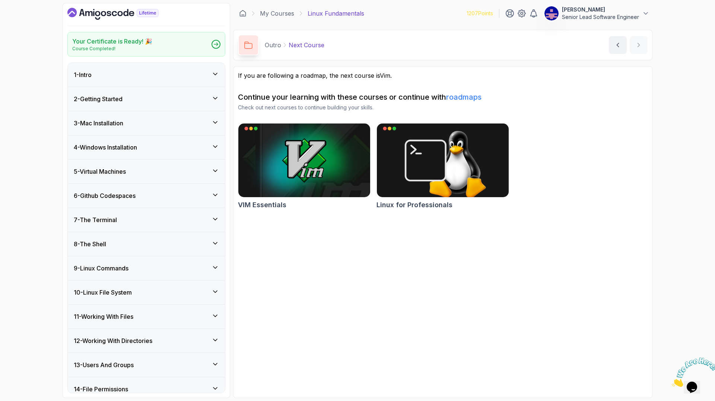
scroll to position [57, 0]
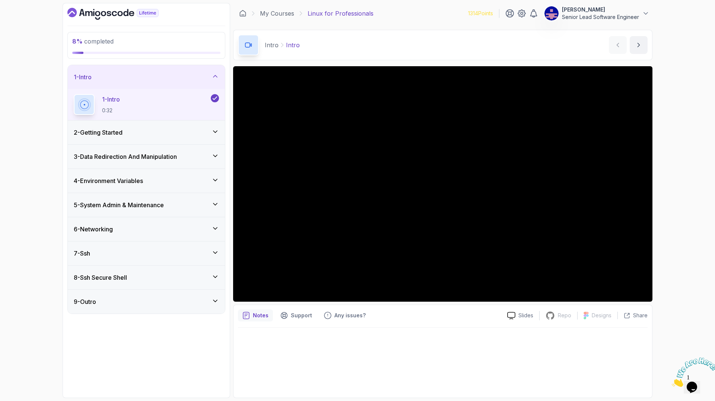
click at [419, 41] on div "Intro Intro Intro by [PERSON_NAME]" at bounding box center [442, 45] width 419 height 31
click at [217, 152] on icon at bounding box center [215, 155] width 7 height 7
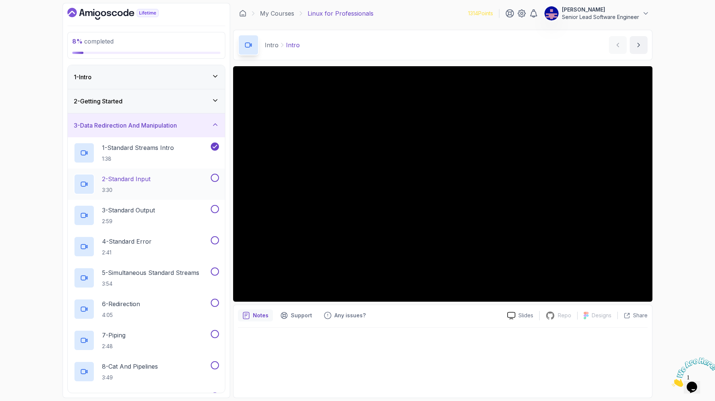
click at [123, 175] on p "2 - Standard Input" at bounding box center [126, 179] width 48 height 9
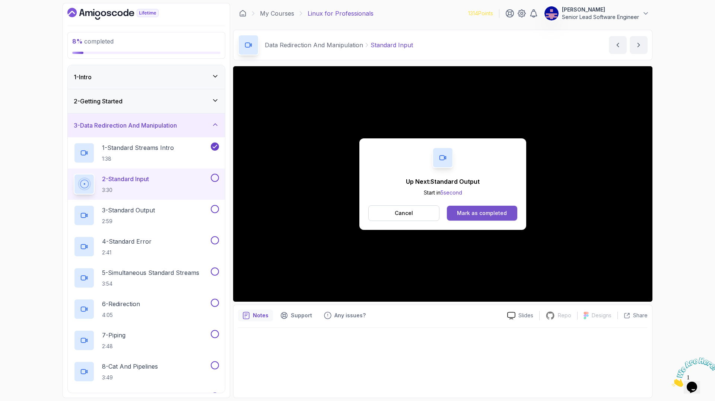
click at [468, 210] on div "Mark as completed" at bounding box center [482, 213] width 50 height 7
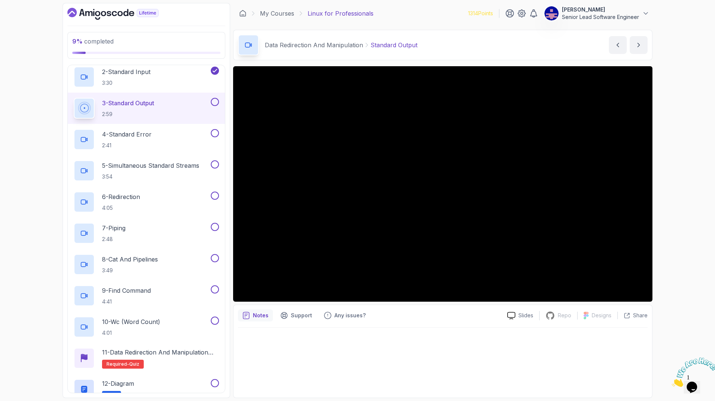
scroll to position [109, 0]
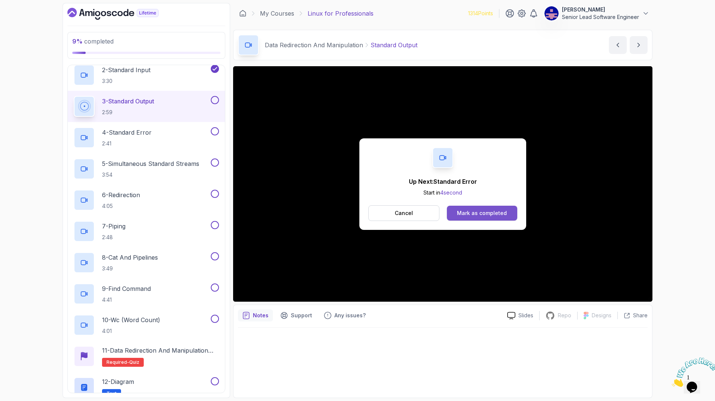
click at [480, 206] on button "Mark as completed" at bounding box center [482, 213] width 70 height 15
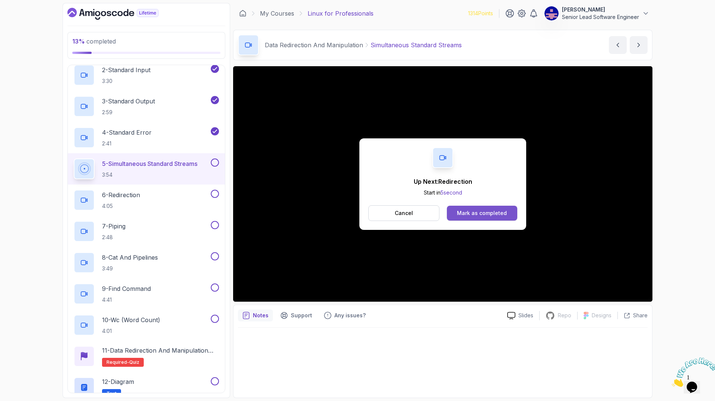
click at [487, 210] on div "Mark as completed" at bounding box center [482, 213] width 50 height 7
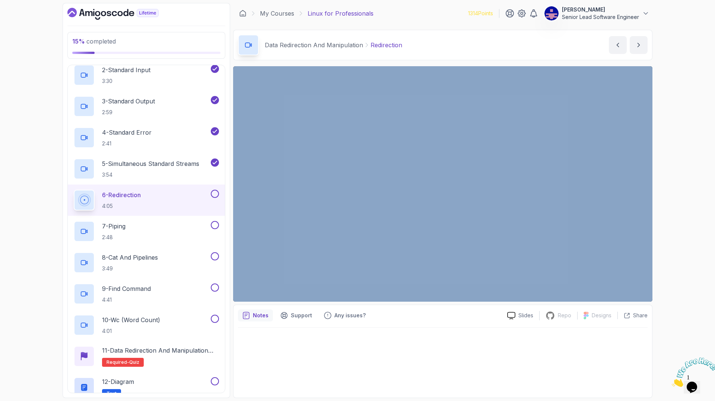
click at [684, 57] on div "15 % completed 1 - Intro 2 - Getting Started 3 - Data Redirection And Manipulat…" at bounding box center [357, 200] width 715 height 401
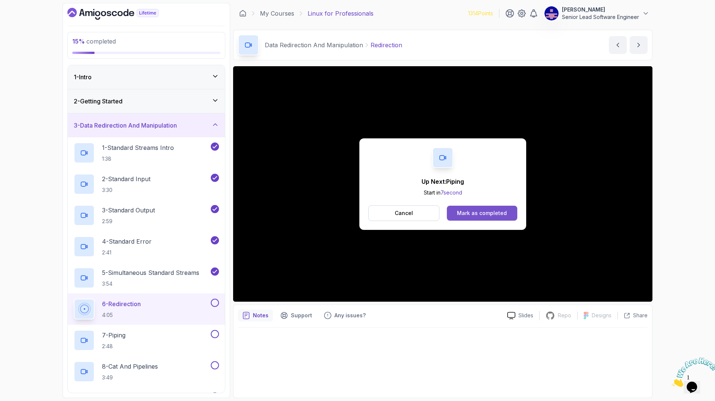
click at [475, 210] on div "Mark as completed" at bounding box center [482, 213] width 50 height 7
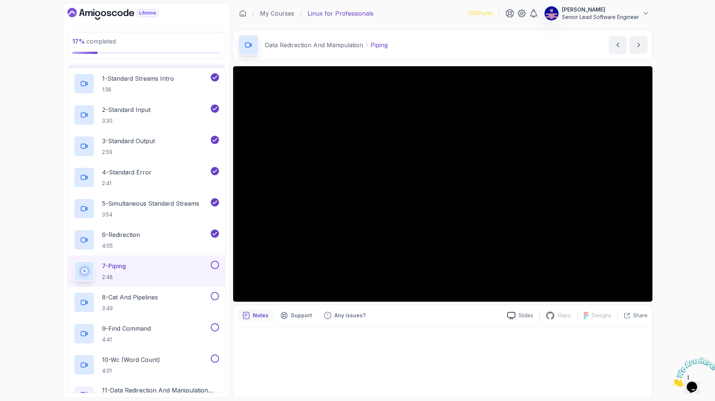
scroll to position [109, 0]
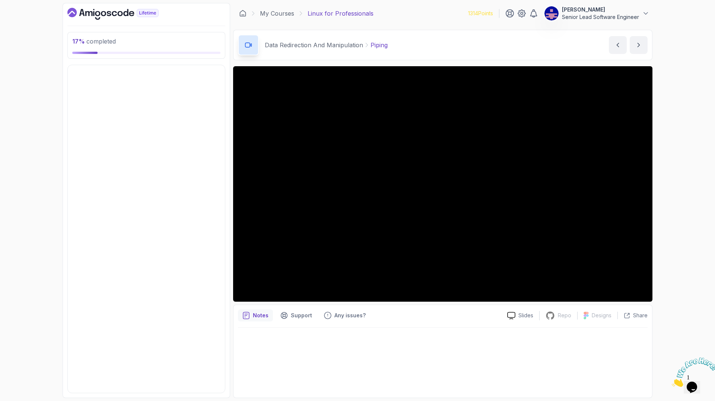
scroll to position [0, 0]
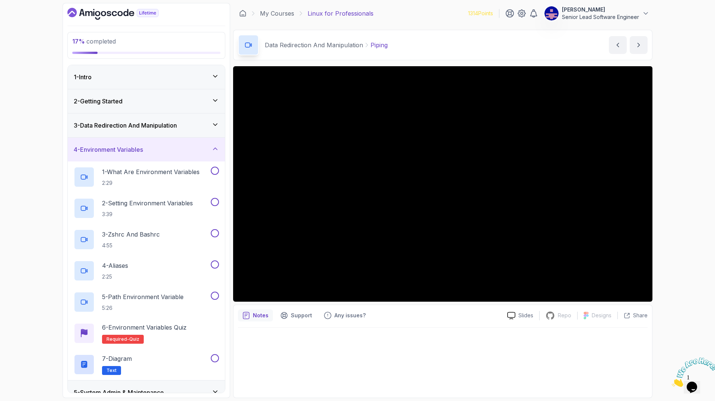
click at [219, 388] on icon at bounding box center [215, 391] width 7 height 7
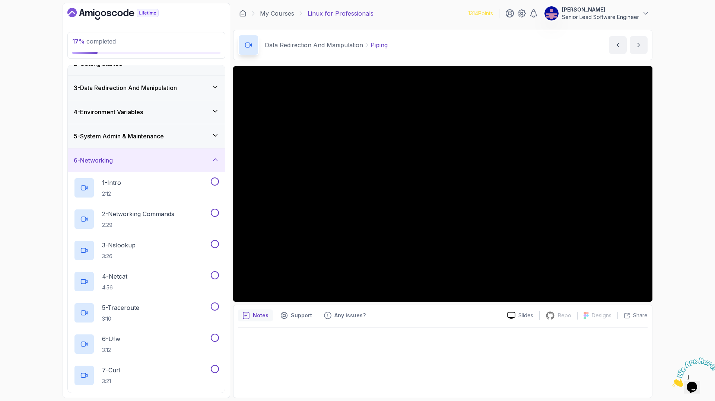
scroll to position [39, 0]
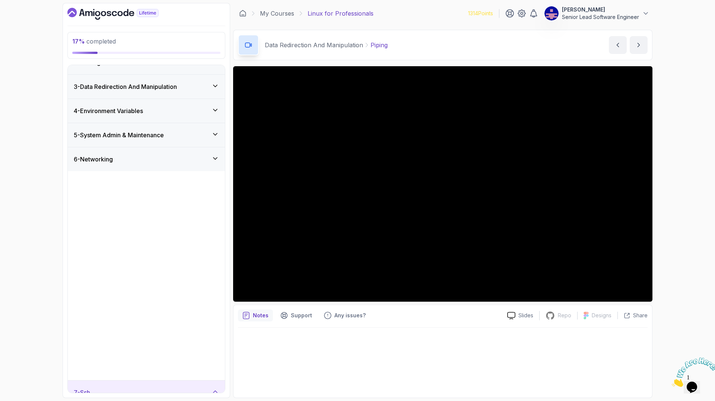
scroll to position [0, 0]
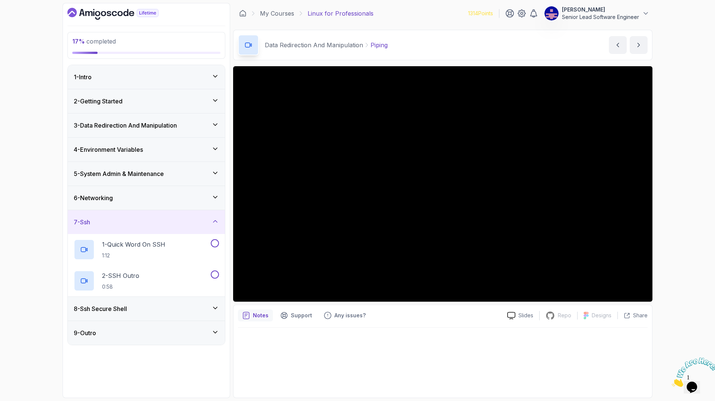
click at [217, 305] on icon at bounding box center [215, 308] width 7 height 7
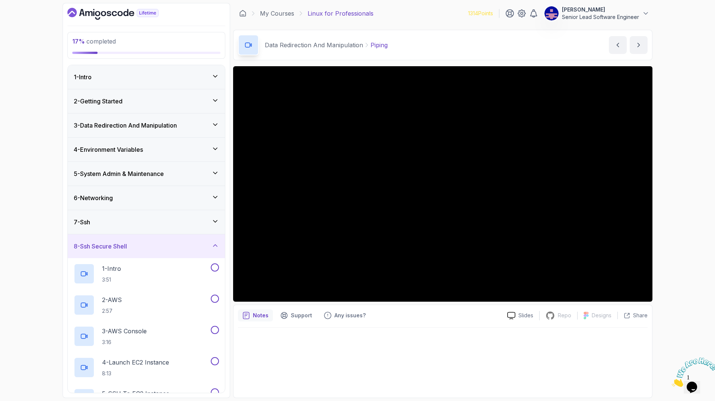
click at [216, 121] on icon at bounding box center [215, 124] width 7 height 7
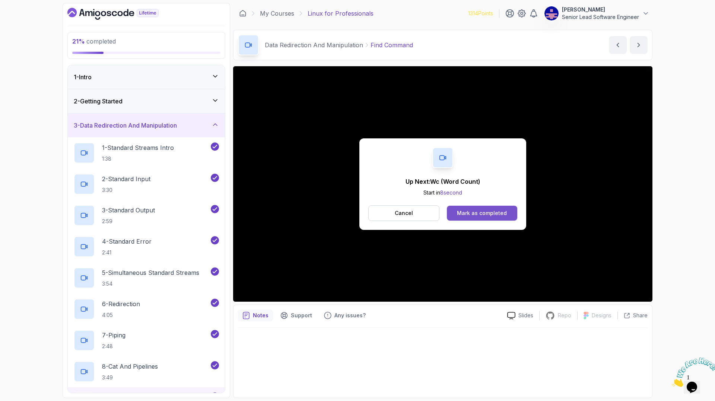
click at [480, 210] on div "Mark as completed" at bounding box center [482, 213] width 50 height 7
click at [472, 210] on div "Mark as completed" at bounding box center [482, 213] width 50 height 7
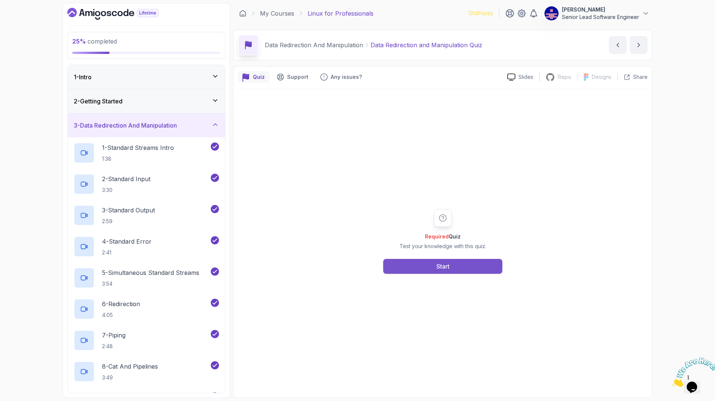
click at [448, 259] on button "Start" at bounding box center [442, 266] width 119 height 15
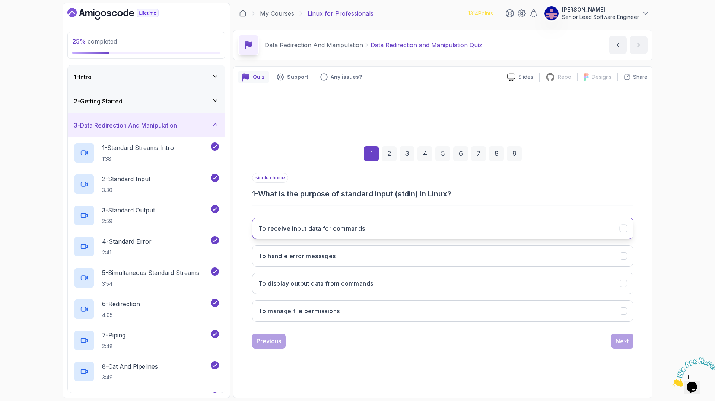
click at [439, 218] on button "To receive input data for commands" at bounding box center [442, 229] width 381 height 22
click at [616, 337] on div "Next" at bounding box center [622, 341] width 13 height 9
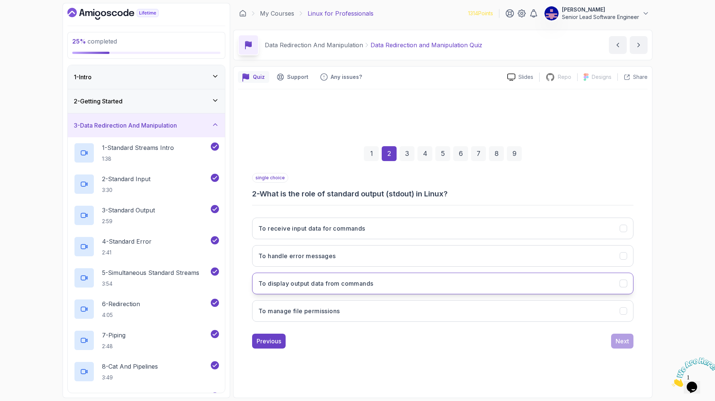
click at [423, 273] on button "To display output data from commands" at bounding box center [442, 284] width 381 height 22
click at [611, 334] on button "Next" at bounding box center [622, 341] width 22 height 15
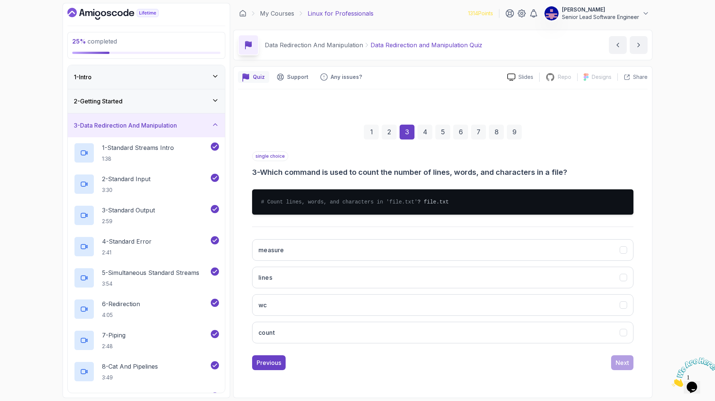
drag, startPoint x: 448, startPoint y: 282, endPoint x: 549, endPoint y: 312, distance: 105.1
click at [449, 295] on button "wc" at bounding box center [442, 306] width 381 height 22
click at [616, 359] on div "Next" at bounding box center [622, 363] width 13 height 9
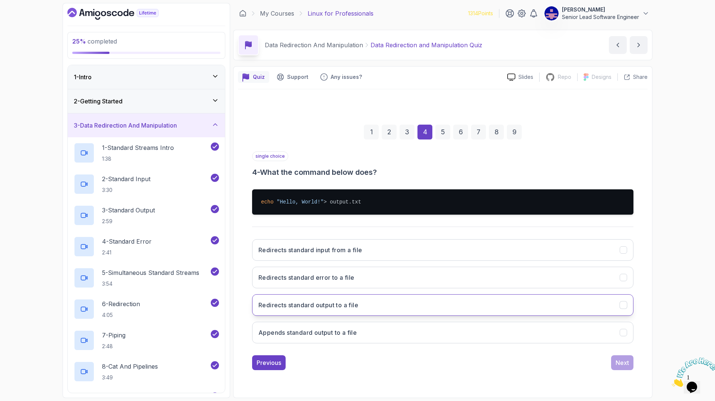
click at [391, 295] on button "Redirects standard output to a file" at bounding box center [442, 306] width 381 height 22
click at [611, 356] on button "Next" at bounding box center [622, 363] width 22 height 15
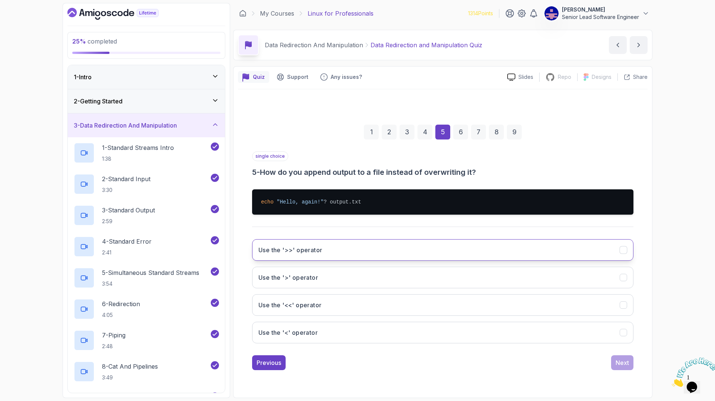
click at [322, 246] on h3 "Use the '>>' operator" at bounding box center [290, 250] width 64 height 9
click at [616, 359] on div "Next" at bounding box center [622, 363] width 13 height 9
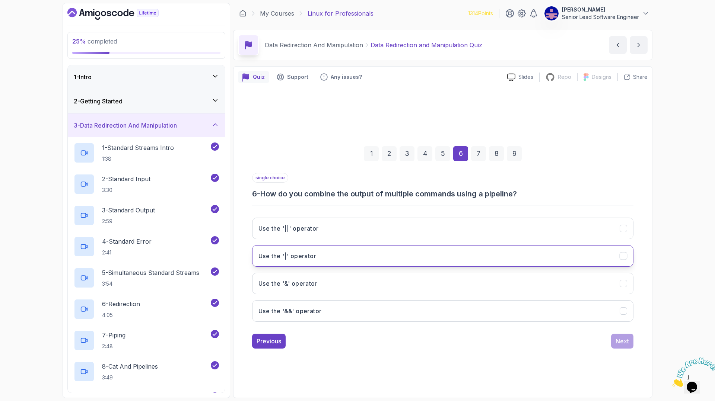
click at [414, 245] on button "Use the '|' operator" at bounding box center [442, 256] width 381 height 22
click at [611, 334] on button "Next" at bounding box center [622, 341] width 22 height 15
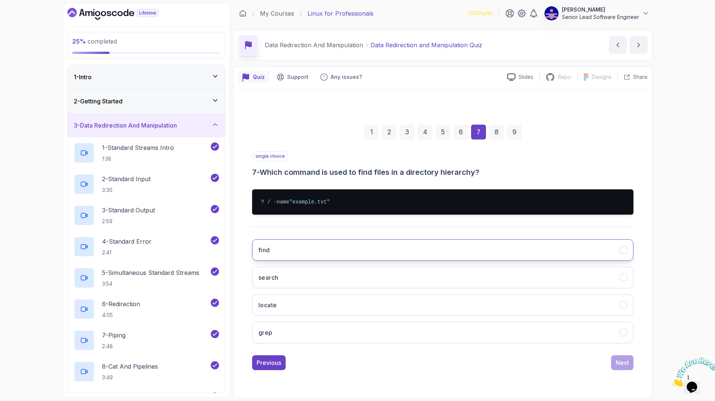
click at [316, 239] on button "find" at bounding box center [442, 250] width 381 height 22
click at [616, 359] on div "Next" at bounding box center [622, 363] width 13 height 9
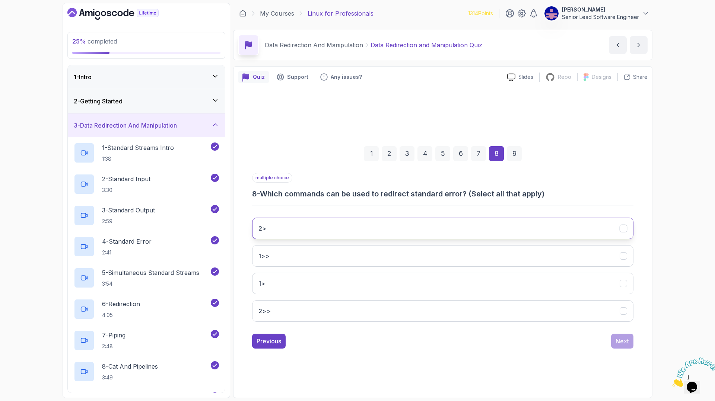
click at [344, 224] on button "2>" at bounding box center [442, 229] width 381 height 22
click at [586, 307] on div "1 2 3 4 5 6 7 8 9 multiple choice 8 - Which commands can be used to redirect st…" at bounding box center [443, 241] width 410 height 226
click at [616, 337] on div "Next" at bounding box center [622, 341] width 13 height 9
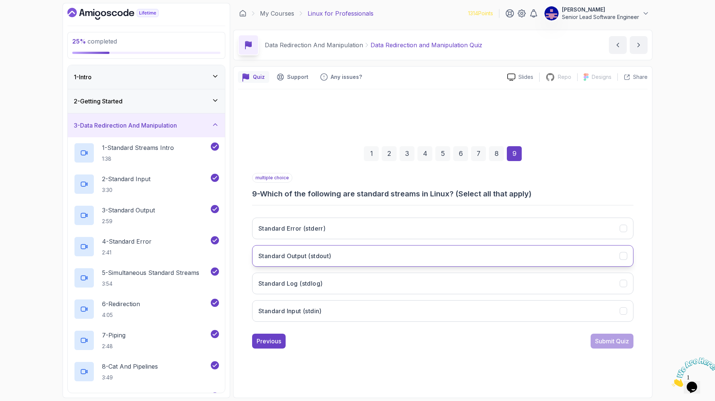
click at [394, 245] on button "Standard Output (stdout)" at bounding box center [442, 256] width 381 height 22
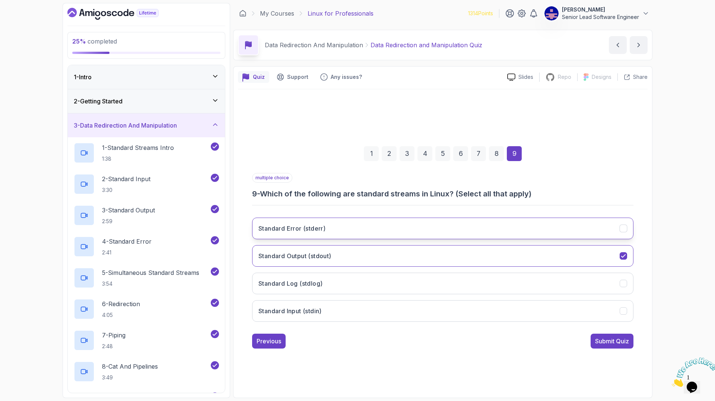
click at [390, 220] on button "Standard Error (stderr)" at bounding box center [442, 229] width 381 height 22
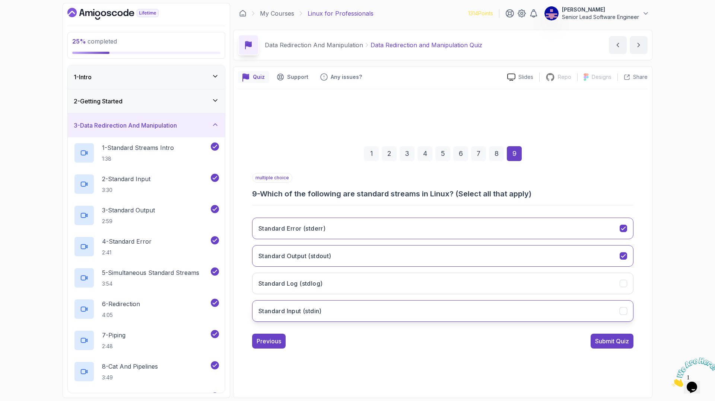
click at [378, 301] on button "Standard Input (stdin)" at bounding box center [442, 312] width 381 height 22
click at [591, 334] on button "Submit Quiz" at bounding box center [612, 341] width 43 height 15
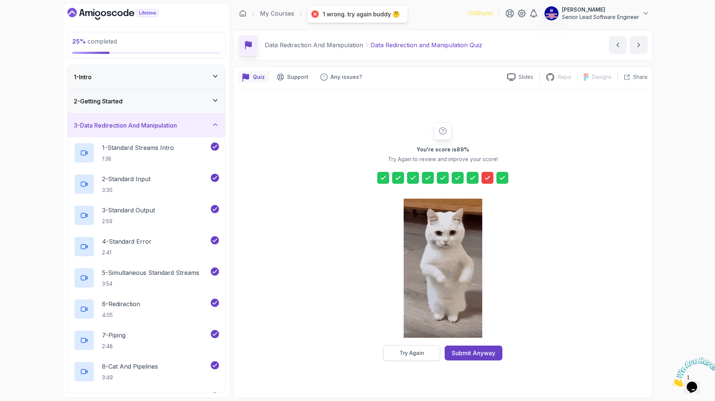
click at [417, 350] on div "Try Again" at bounding box center [412, 353] width 25 height 7
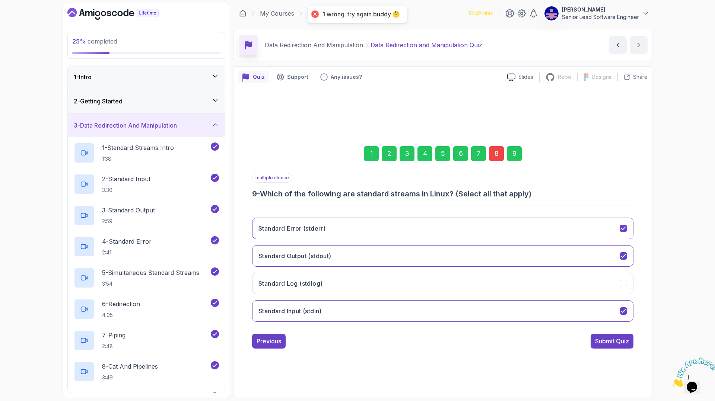
click at [489, 161] on div "8" at bounding box center [496, 153] width 15 height 15
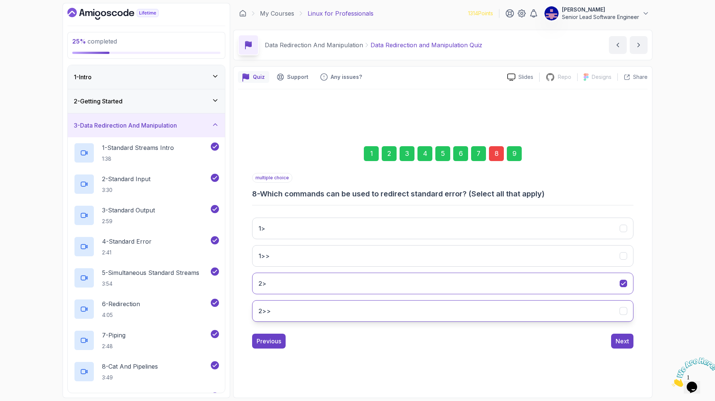
click at [573, 301] on button "2>>" at bounding box center [442, 312] width 381 height 22
click at [616, 337] on div "Next" at bounding box center [622, 341] width 13 height 9
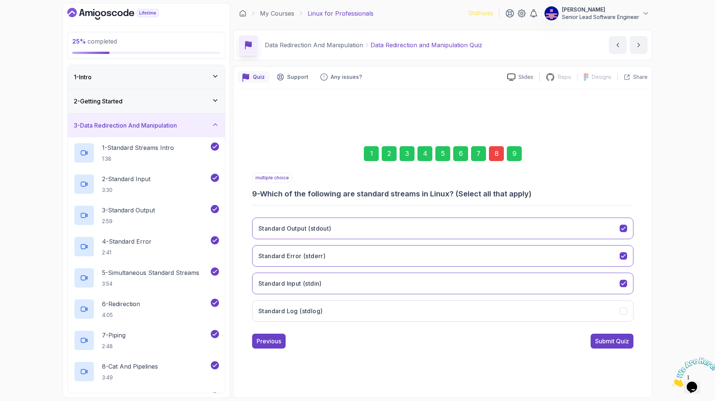
click at [507, 161] on div "9" at bounding box center [514, 153] width 15 height 15
click at [595, 337] on div "Submit Quiz" at bounding box center [612, 341] width 34 height 9
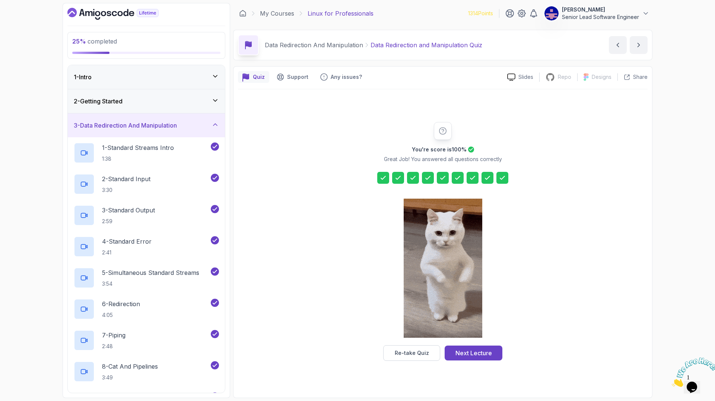
drag, startPoint x: 462, startPoint y: 332, endPoint x: 463, endPoint y: 328, distance: 4.2
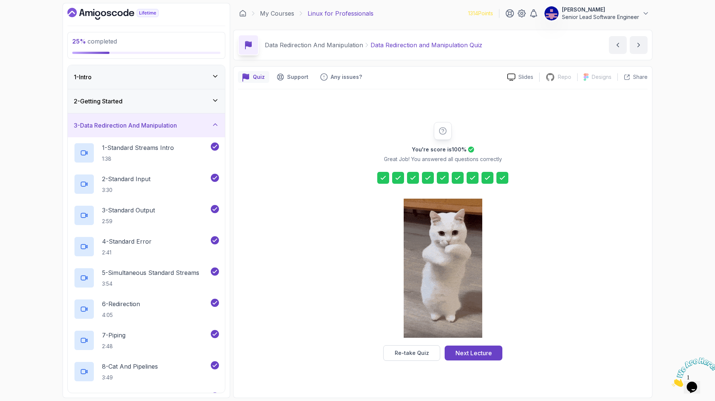
click at [462, 349] on div "Next Lecture" at bounding box center [473, 353] width 36 height 9
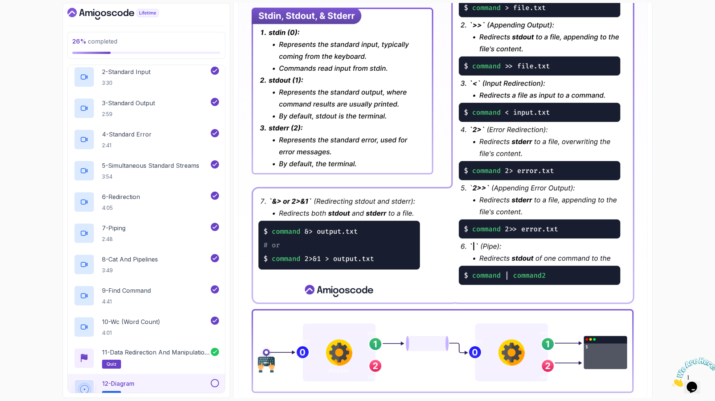
scroll to position [109, 0]
click at [214, 378] on button at bounding box center [215, 382] width 8 height 8
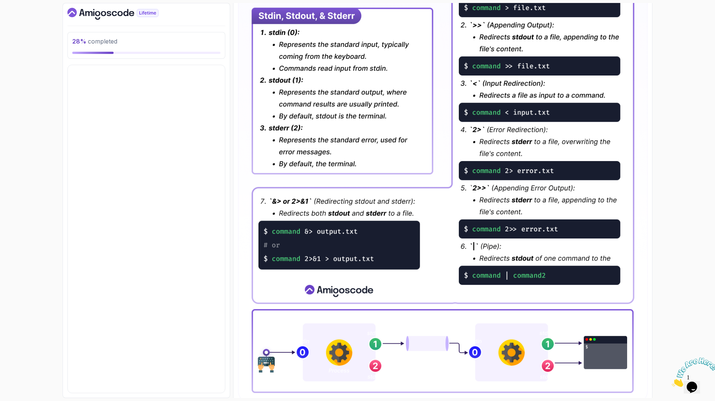
scroll to position [0, 0]
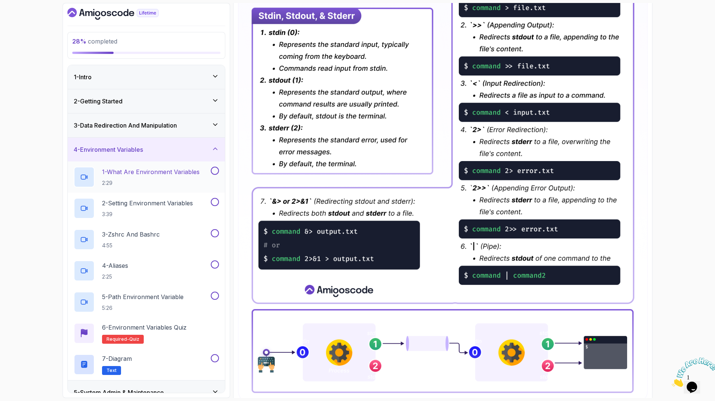
click at [118, 168] on p "1 - What Are Environment Variables" at bounding box center [151, 172] width 98 height 9
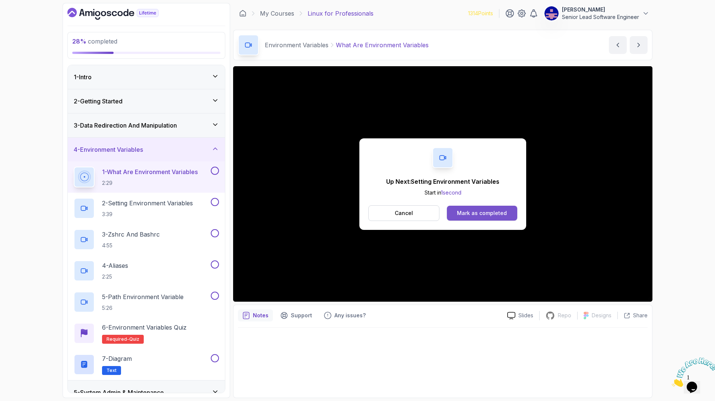
click at [474, 210] on div "Mark as completed" at bounding box center [482, 213] width 50 height 7
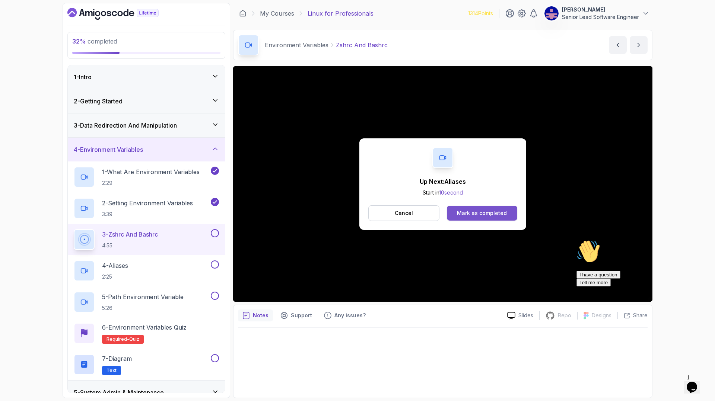
click at [471, 206] on button "Mark as completed" at bounding box center [482, 213] width 70 height 15
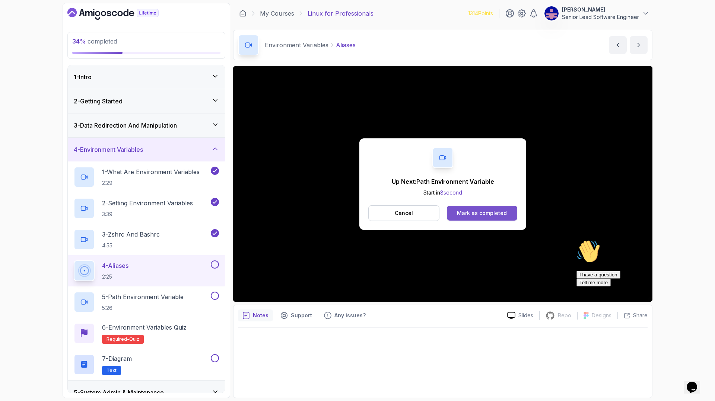
click at [474, 210] on div "Mark as completed" at bounding box center [482, 213] width 50 height 7
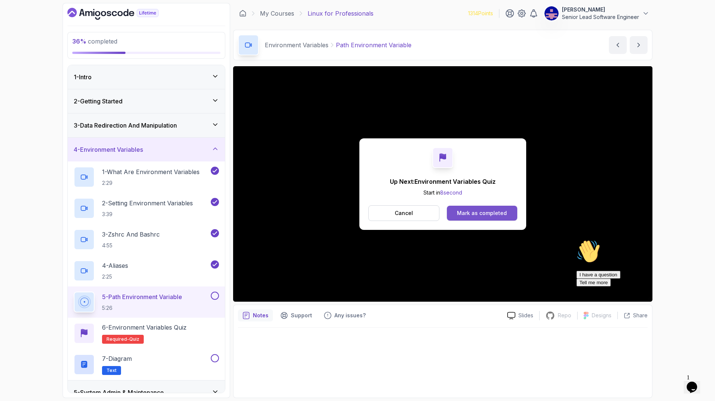
click at [481, 210] on div "Mark as completed" at bounding box center [482, 213] width 50 height 7
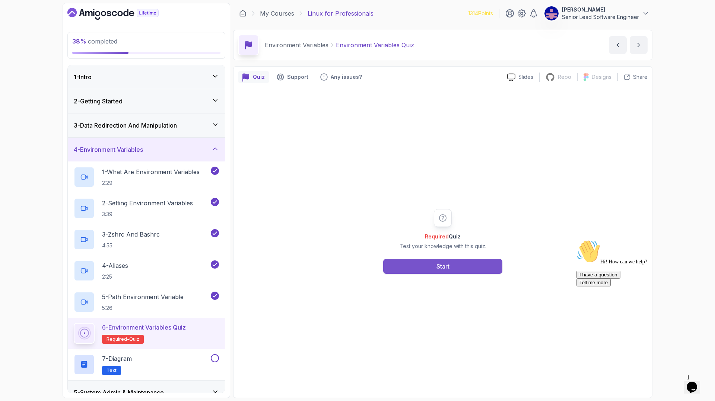
click at [444, 262] on div "Start" at bounding box center [442, 266] width 13 height 9
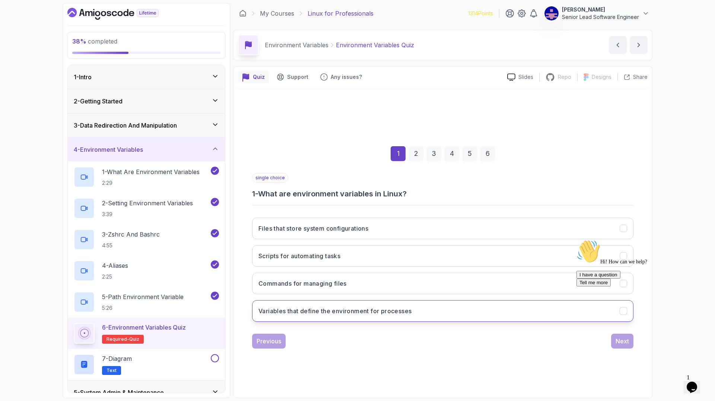
drag, startPoint x: 559, startPoint y: 280, endPoint x: 572, endPoint y: 286, distance: 14.3
click at [559, 301] on button "Variables that define the environment for processes" at bounding box center [442, 312] width 381 height 22
drag, startPoint x: 580, startPoint y: 308, endPoint x: 1149, endPoint y: 543, distance: 615.6
click at [580, 265] on div "Hi! How can we help?" at bounding box center [643, 252] width 134 height 25
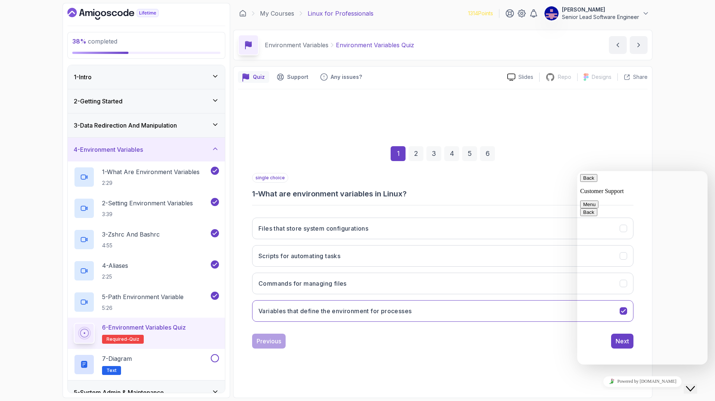
click at [695, 385] on icon "Close Chat This icon closes the chat window." at bounding box center [690, 389] width 9 height 9
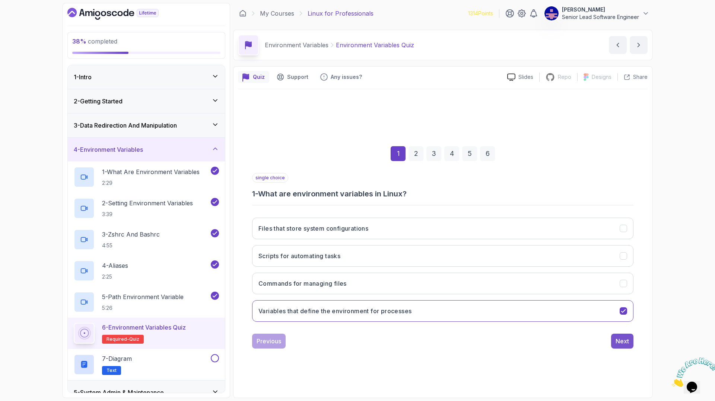
click at [616, 337] on div "Next" at bounding box center [622, 341] width 13 height 9
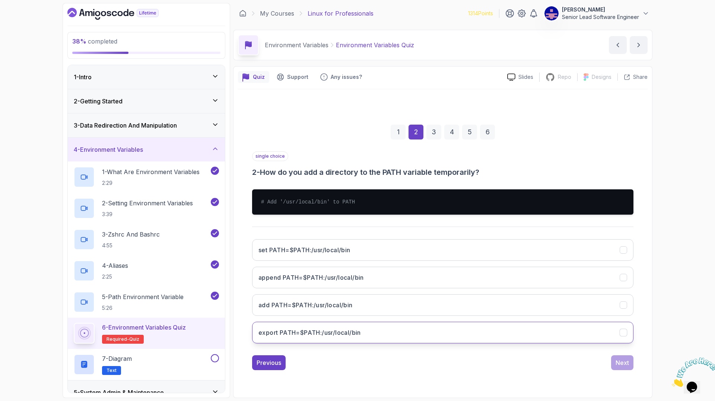
click at [340, 328] on h3 "export PATH=$PATH:/usr/local/bin" at bounding box center [309, 332] width 102 height 9
click at [616, 359] on div "Next" at bounding box center [622, 363] width 13 height 9
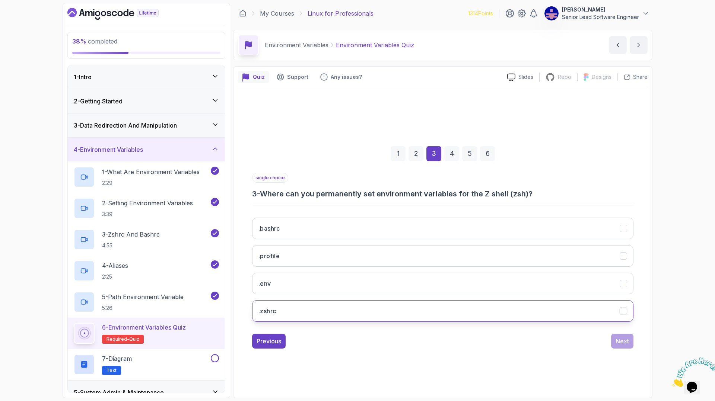
click at [340, 301] on button ".zshrc" at bounding box center [442, 312] width 381 height 22
click at [587, 307] on div "1 2 3 4 5 6 single choice 3 - Where can you permanently set environment variabl…" at bounding box center [443, 241] width 410 height 226
click at [616, 337] on div "Next" at bounding box center [622, 341] width 13 height 9
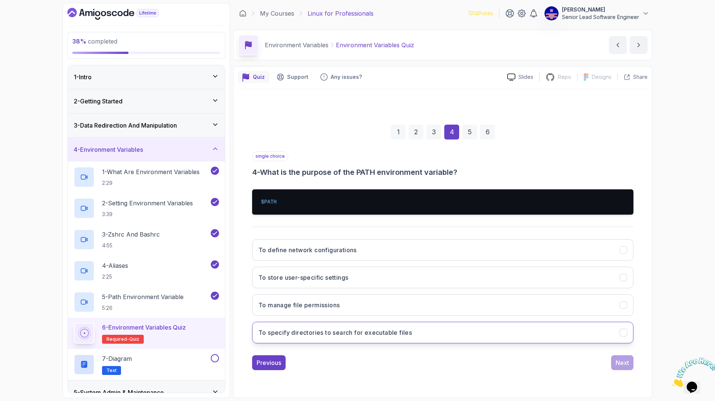
click at [349, 328] on h3 "To specify directories to search for executable files" at bounding box center [334, 332] width 153 height 9
click at [616, 359] on div "Next" at bounding box center [622, 363] width 13 height 9
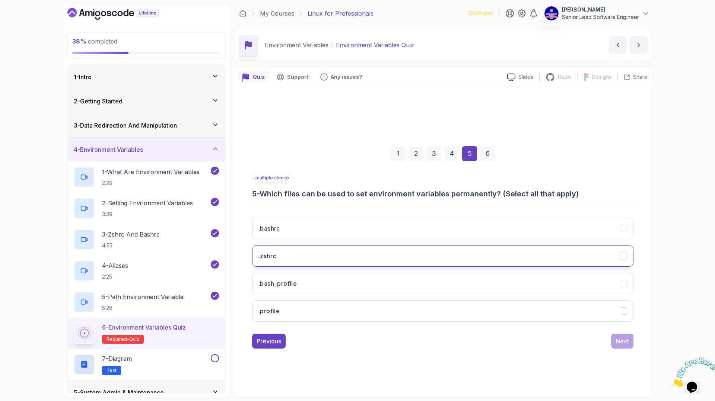
click at [367, 245] on button ".zshrc" at bounding box center [442, 256] width 381 height 22
click at [352, 225] on button ".bashrc" at bounding box center [442, 229] width 381 height 22
click at [616, 337] on div "Next" at bounding box center [622, 341] width 13 height 9
click at [339, 245] on button "env" at bounding box center [442, 256] width 381 height 22
click at [595, 337] on div "Submit Quiz" at bounding box center [612, 341] width 34 height 9
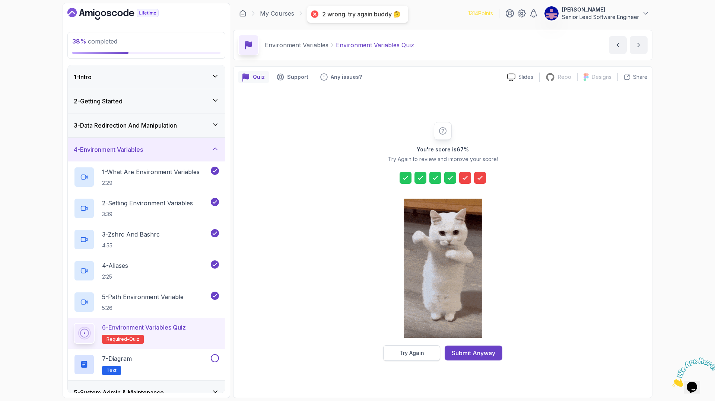
click at [414, 350] on div "Try Again" at bounding box center [412, 353] width 25 height 7
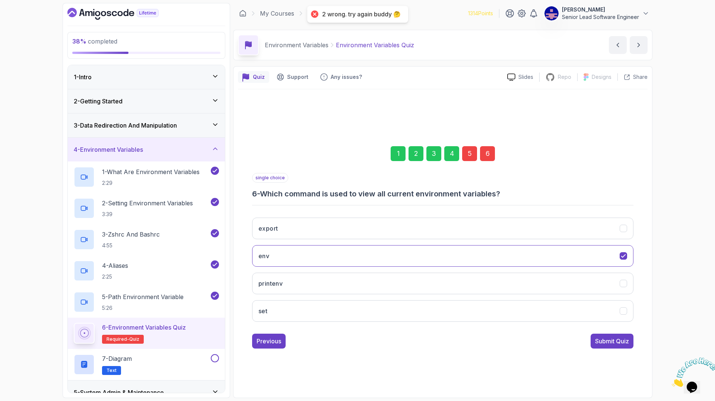
click at [463, 161] on div "5" at bounding box center [469, 153] width 15 height 15
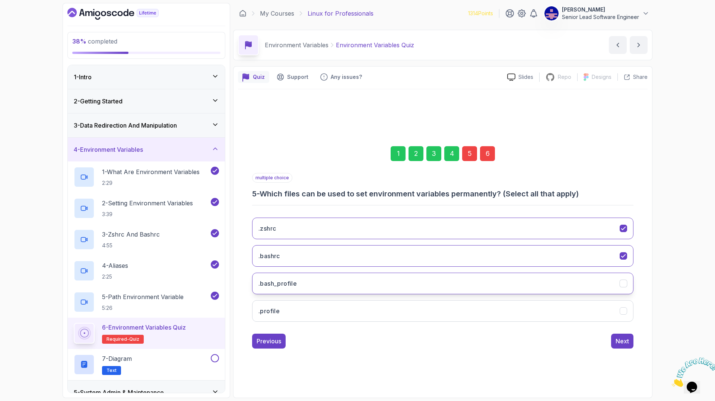
click at [620, 280] on icon ".bash_profile" at bounding box center [623, 283] width 7 height 7
click at [620, 308] on icon ".profile" at bounding box center [623, 311] width 7 height 7
click at [611, 334] on button "Next" at bounding box center [622, 341] width 22 height 15
click at [620, 280] on div "printenv" at bounding box center [624, 284] width 8 height 8
click at [595, 337] on div "Submit Quiz" at bounding box center [612, 341] width 34 height 9
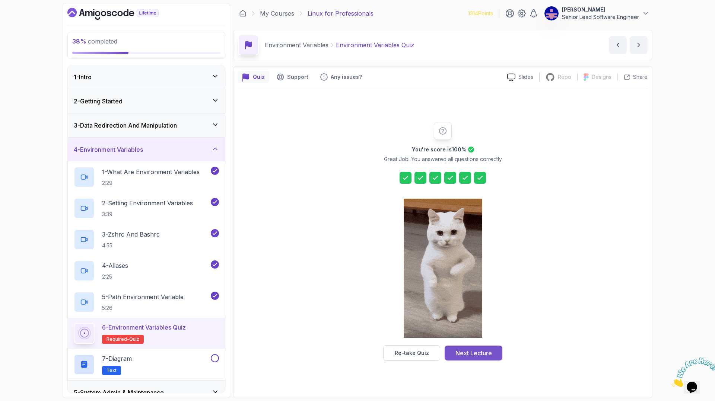
click at [467, 349] on div "Next Lecture" at bounding box center [473, 353] width 36 height 9
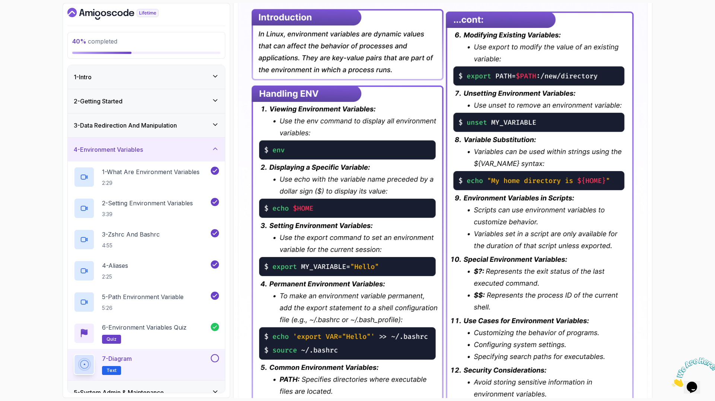
scroll to position [227, 0]
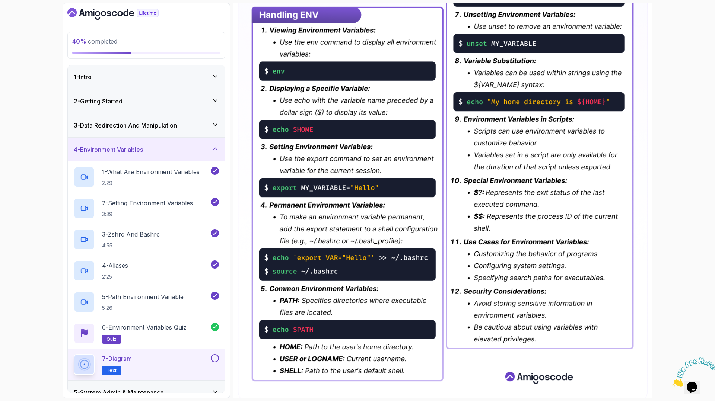
click at [119, 388] on h3 "5 - System Admin & Maintenance" at bounding box center [119, 392] width 90 height 9
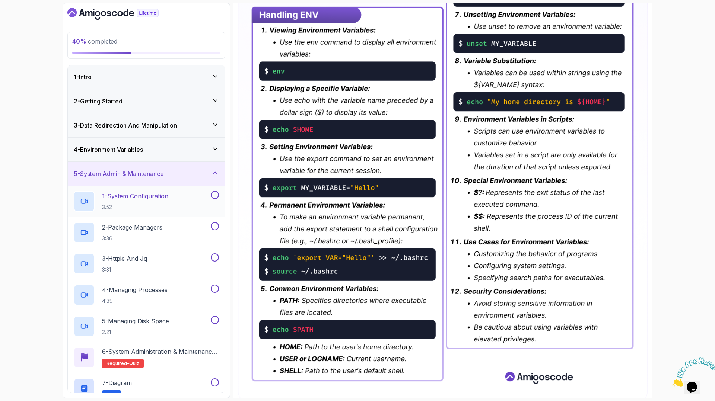
click at [134, 192] on p "1 - System Configuration" at bounding box center [135, 196] width 66 height 9
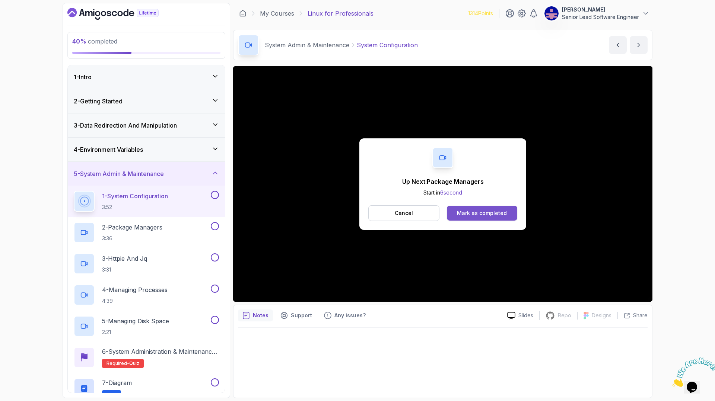
click at [477, 206] on button "Mark as completed" at bounding box center [482, 213] width 70 height 15
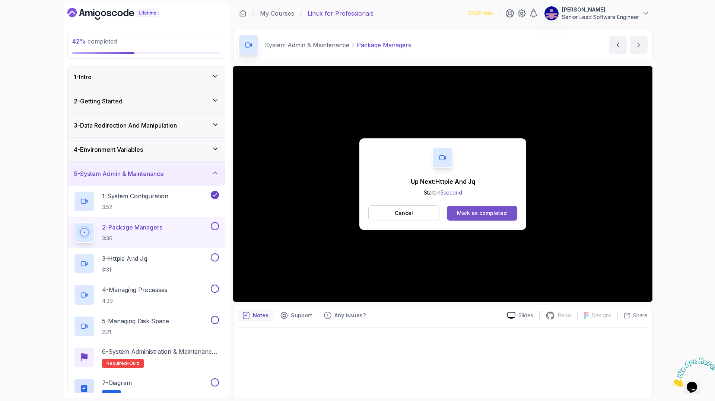
click at [458, 210] on div "Mark as completed" at bounding box center [482, 213] width 50 height 7
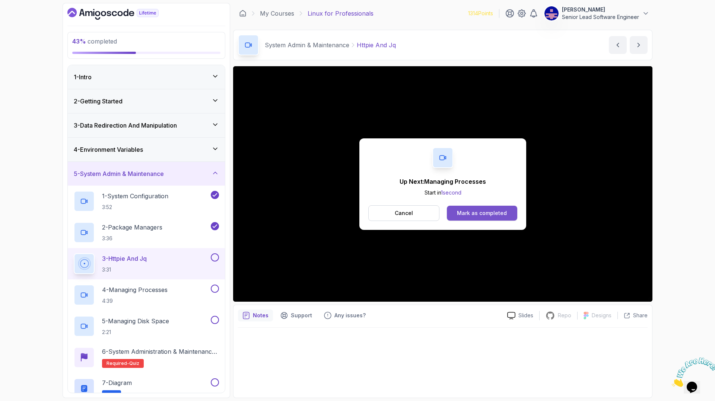
click at [484, 210] on div "Mark as completed" at bounding box center [482, 213] width 50 height 7
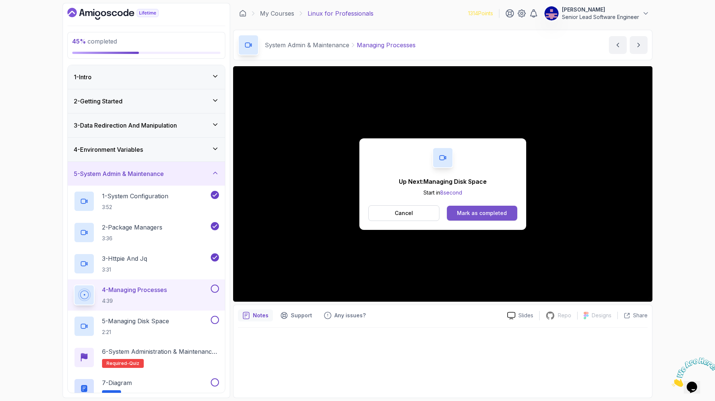
click at [453, 206] on button "Mark as completed" at bounding box center [482, 213] width 70 height 15
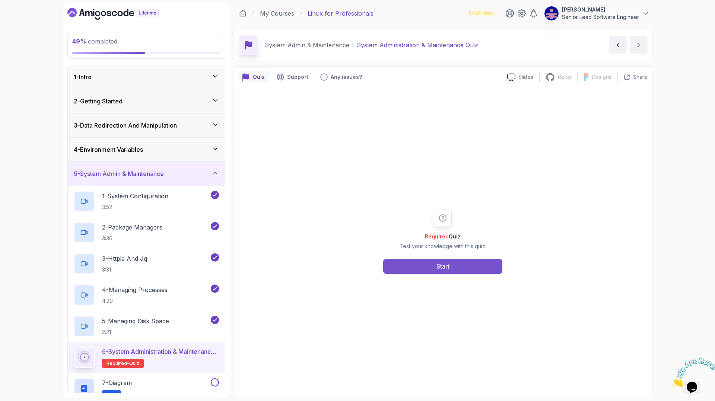
click at [468, 259] on button "Start" at bounding box center [442, 266] width 119 height 15
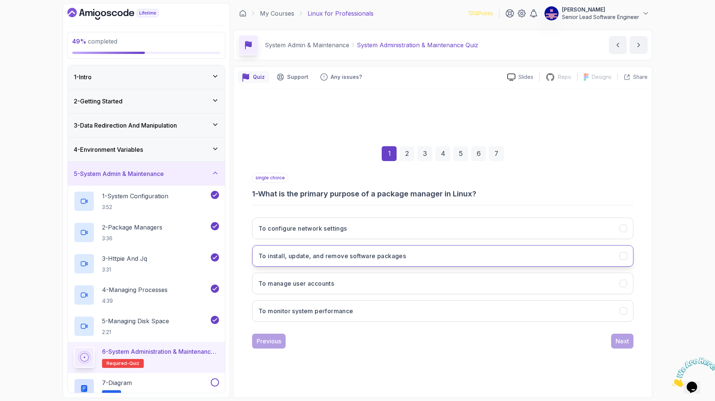
click at [427, 245] on button "To install, update, and remove software packages" at bounding box center [442, 256] width 381 height 22
click at [616, 337] on div "Next" at bounding box center [622, 341] width 13 height 9
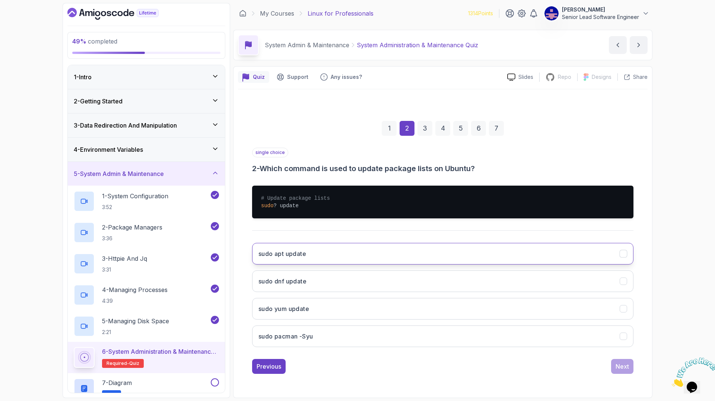
click at [306, 250] on h3 "sudo apt update" at bounding box center [282, 254] width 48 height 9
click at [616, 362] on div "Next" at bounding box center [622, 366] width 13 height 9
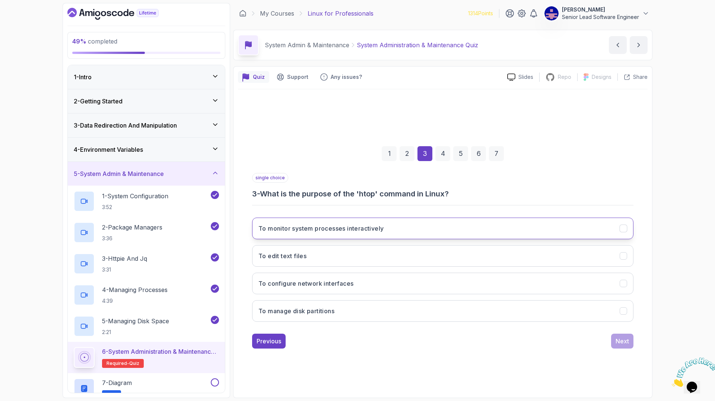
click at [361, 224] on h3 "To monitor system processes interactively" at bounding box center [320, 228] width 125 height 9
click at [616, 337] on div "Next" at bounding box center [622, 341] width 13 height 9
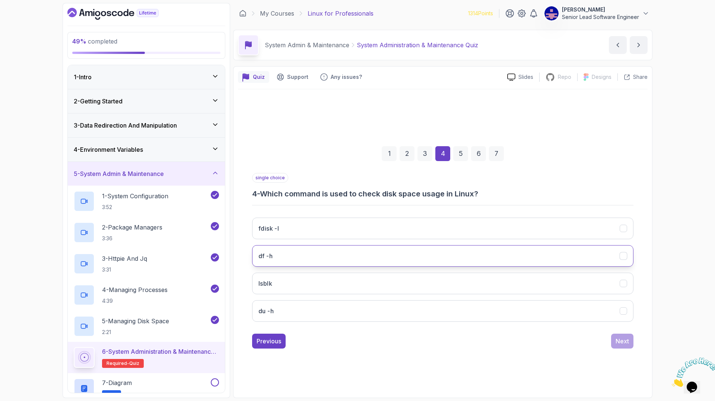
click at [336, 245] on button "df -h" at bounding box center [442, 256] width 381 height 22
click at [611, 334] on button "Next" at bounding box center [622, 341] width 22 height 15
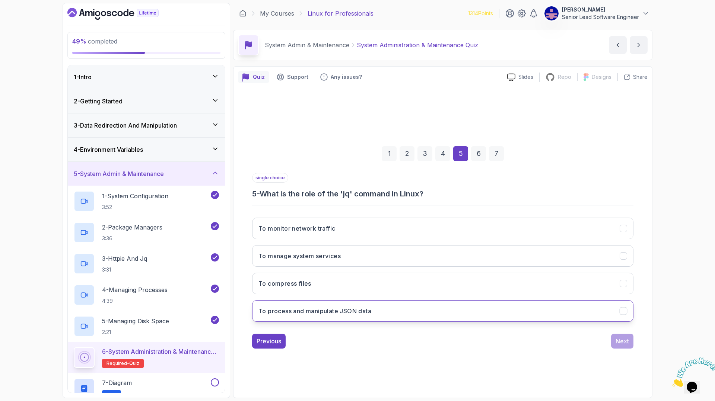
click at [384, 301] on button "To process and manipulate JSON data" at bounding box center [442, 312] width 381 height 22
click at [616, 337] on div "Next" at bounding box center [622, 341] width 13 height 9
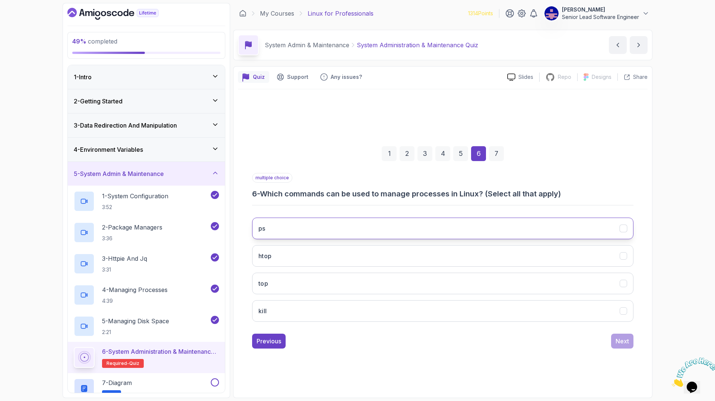
click at [421, 222] on button "ps" at bounding box center [442, 229] width 381 height 22
click at [404, 273] on button "top" at bounding box center [442, 284] width 381 height 22
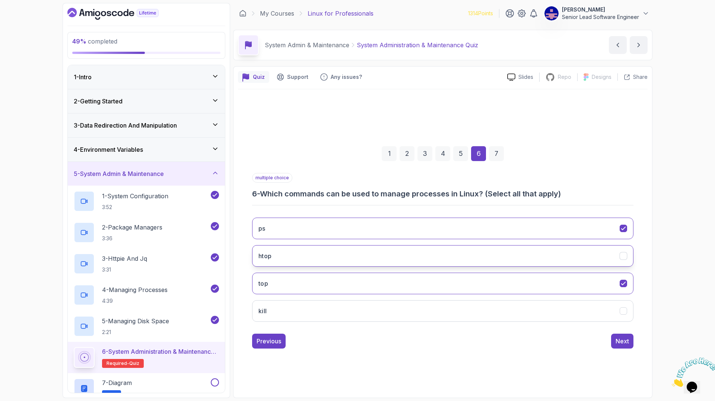
click at [398, 245] on button "htop" at bounding box center [442, 256] width 381 height 22
click at [616, 337] on div "Next" at bounding box center [622, 341] width 13 height 9
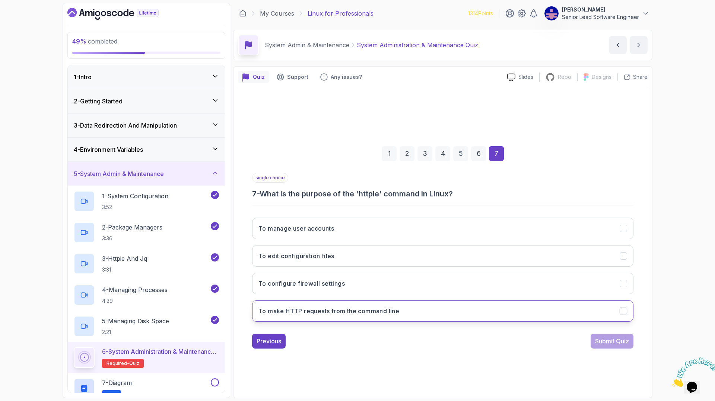
click at [376, 307] on h3 "To make HTTP requests from the command line" at bounding box center [328, 311] width 141 height 9
click at [591, 334] on button "Submit Quiz" at bounding box center [612, 341] width 43 height 15
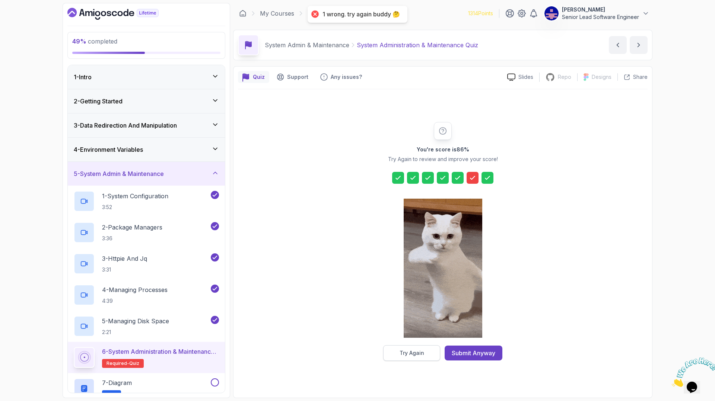
click at [429, 346] on button "Try Again" at bounding box center [411, 354] width 57 height 16
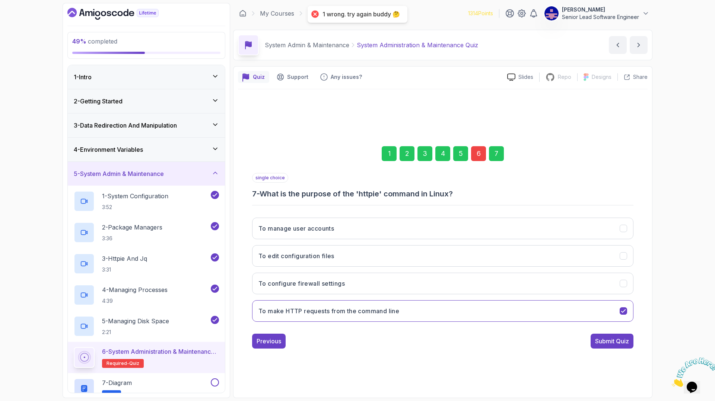
click at [471, 161] on div "6" at bounding box center [478, 153] width 15 height 15
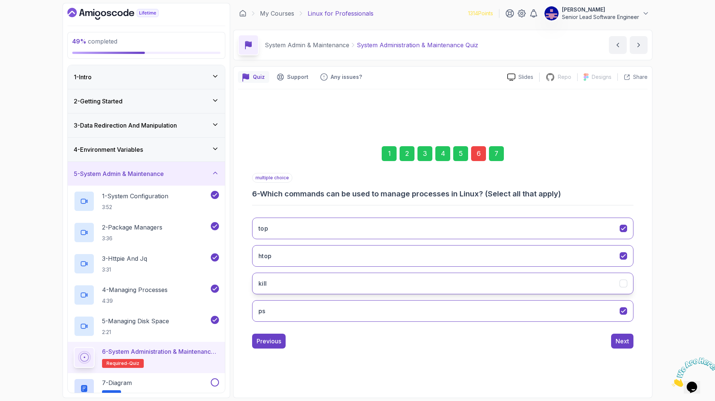
click at [620, 280] on icon "kill" at bounding box center [623, 283] width 7 height 7
click at [611, 334] on button "Next" at bounding box center [622, 341] width 22 height 15
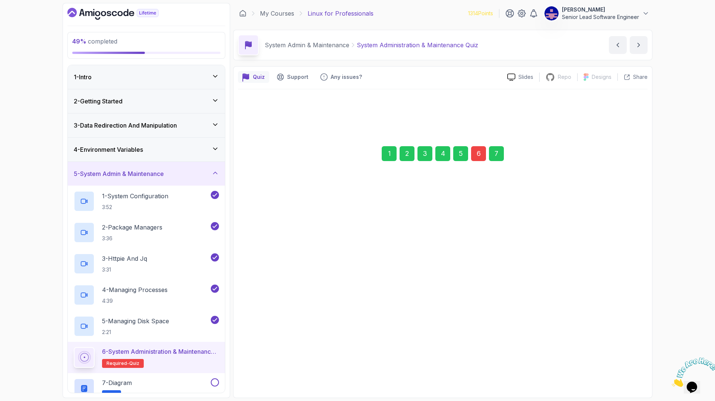
click at [595, 337] on div "Submit Quiz" at bounding box center [612, 341] width 34 height 9
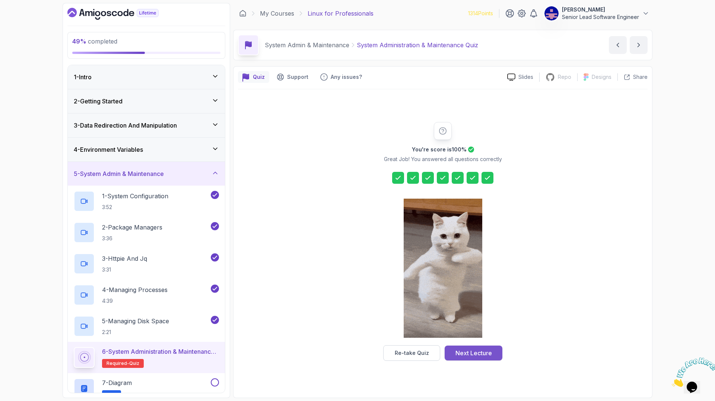
click at [476, 349] on div "Next Lecture" at bounding box center [473, 353] width 36 height 9
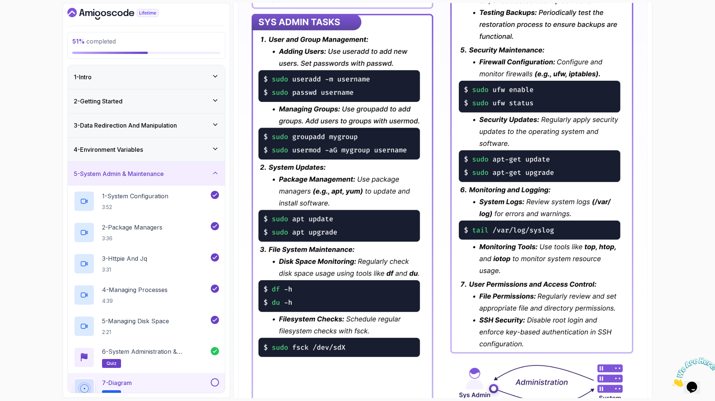
scroll to position [255, 0]
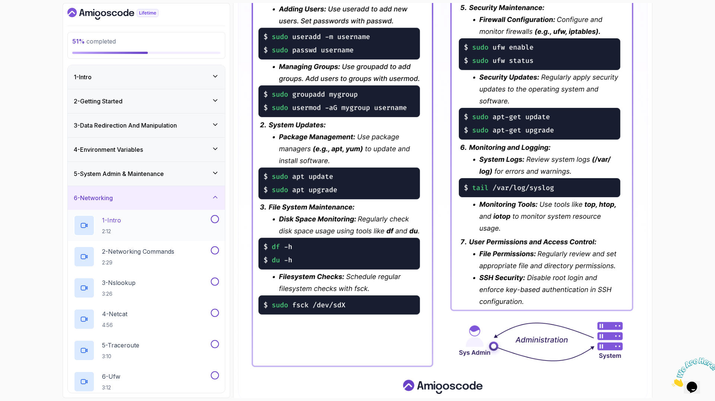
click at [102, 216] on p "1 - Intro" at bounding box center [111, 220] width 19 height 9
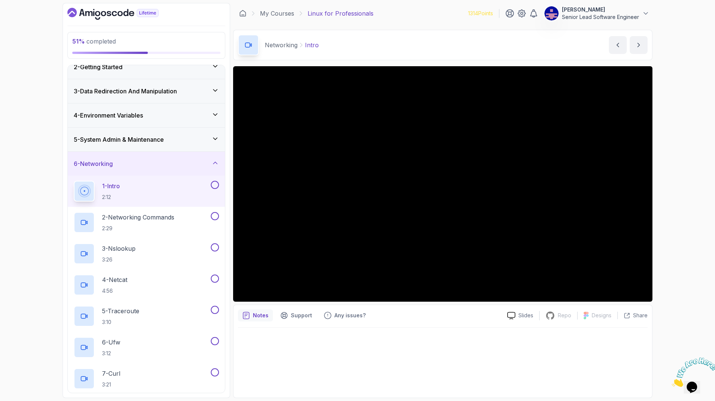
scroll to position [39, 0]
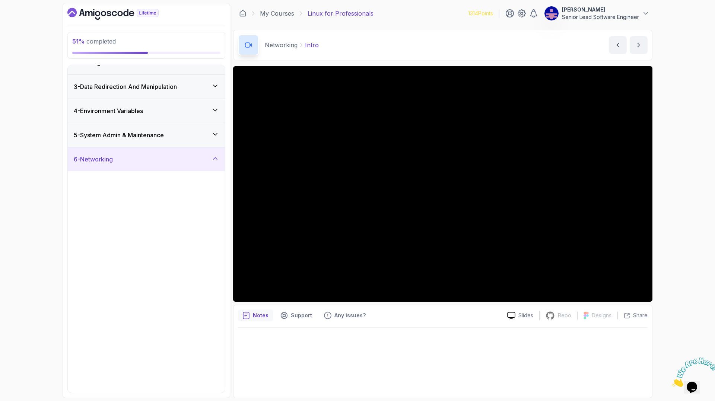
scroll to position [0, 0]
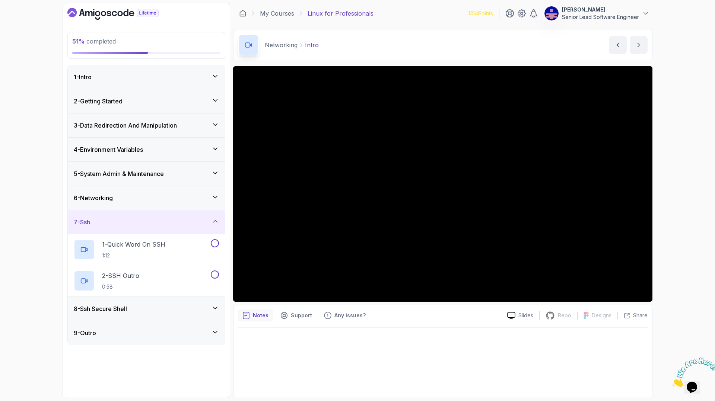
click at [107, 305] on h3 "8 - Ssh Secure Shell" at bounding box center [100, 309] width 53 height 9
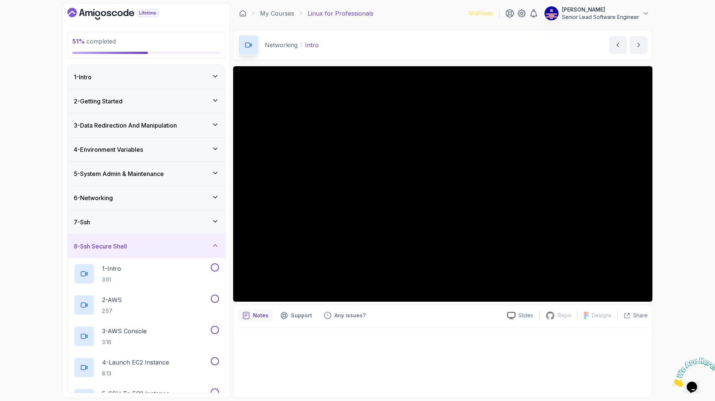
click at [218, 194] on div "6 - Networking" at bounding box center [146, 198] width 145 height 9
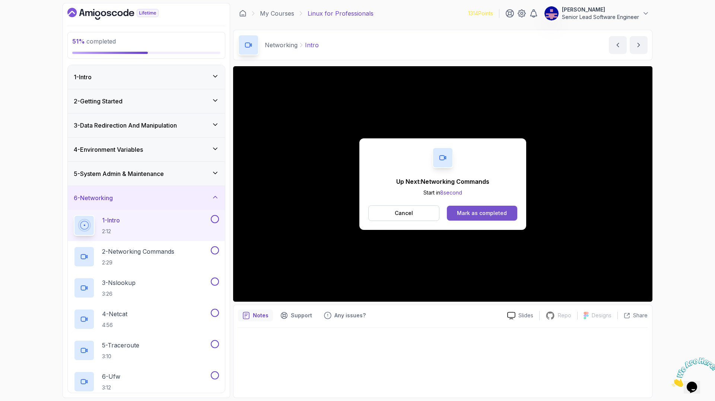
click at [451, 206] on button "Mark as completed" at bounding box center [482, 213] width 70 height 15
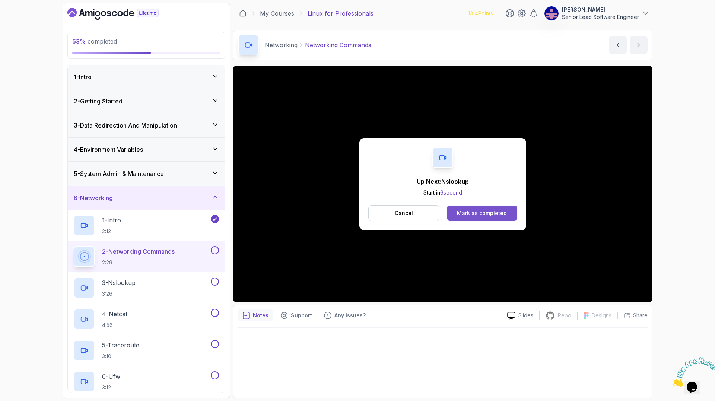
click at [462, 210] on div "Mark as completed" at bounding box center [482, 213] width 50 height 7
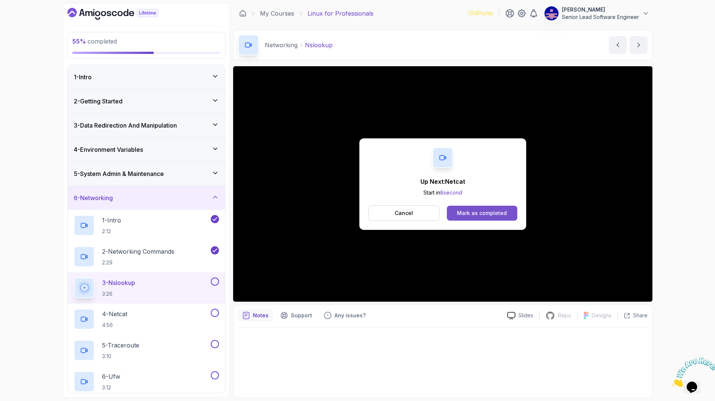
click at [464, 210] on div "Mark as completed" at bounding box center [482, 213] width 50 height 7
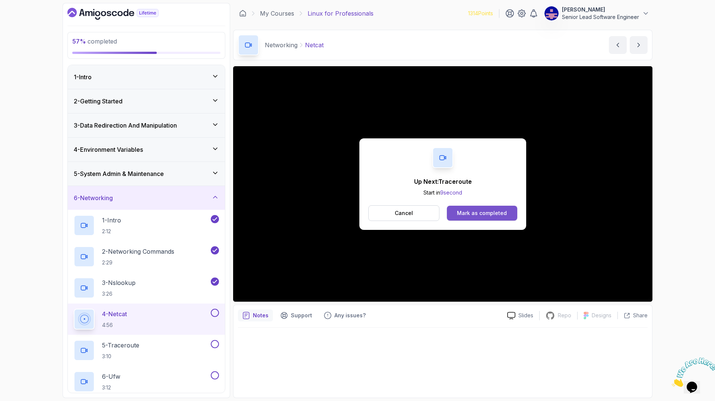
click at [460, 210] on div "Mark as completed" at bounding box center [482, 213] width 50 height 7
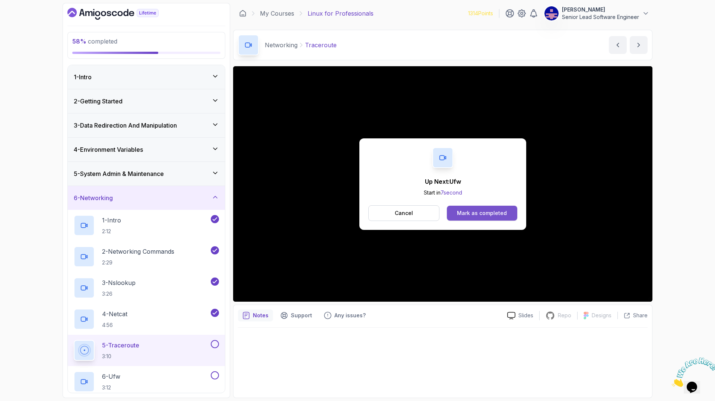
click at [460, 210] on div "Mark as completed" at bounding box center [482, 213] width 50 height 7
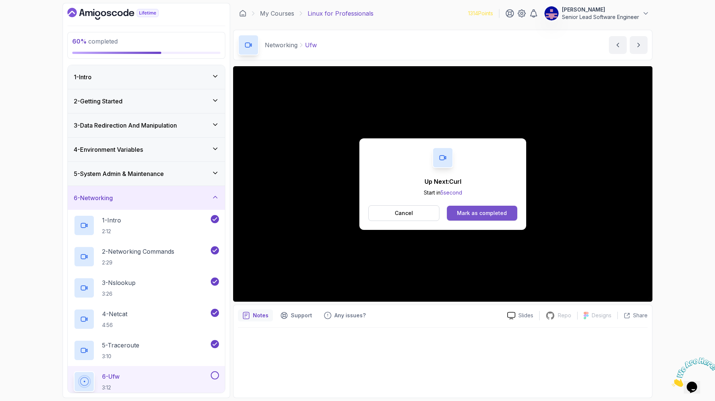
click at [471, 210] on div "Mark as completed" at bounding box center [482, 213] width 50 height 7
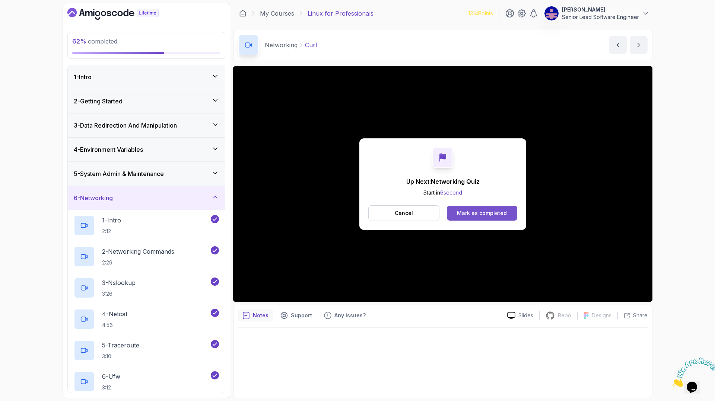
click at [477, 210] on div "Mark as completed" at bounding box center [482, 213] width 50 height 7
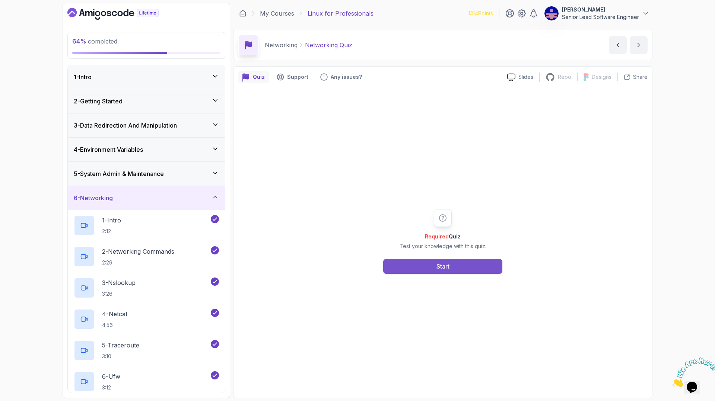
click at [418, 259] on button "Start" at bounding box center [442, 266] width 119 height 15
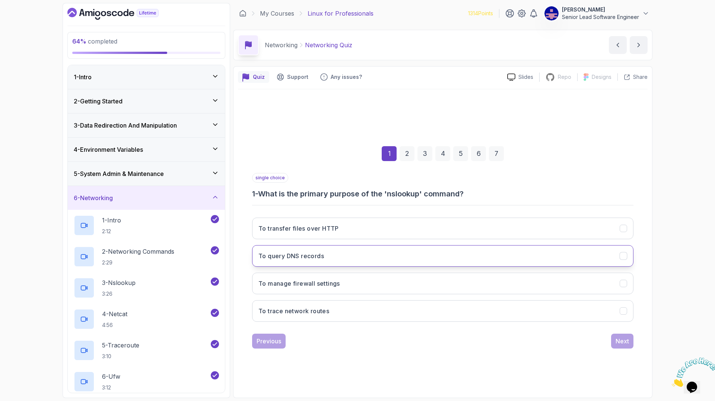
click at [356, 245] on button "To query DNS records" at bounding box center [442, 256] width 381 height 22
click at [616, 337] on div "Next" at bounding box center [622, 341] width 13 height 9
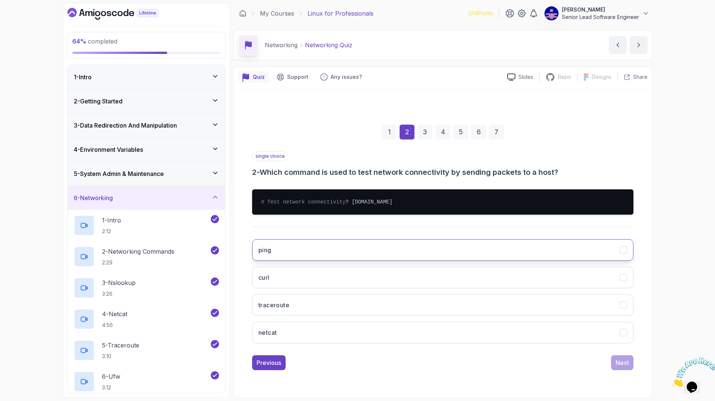
click at [449, 239] on button "ping" at bounding box center [442, 250] width 381 height 22
click at [611, 356] on button "Next" at bounding box center [622, 363] width 22 height 15
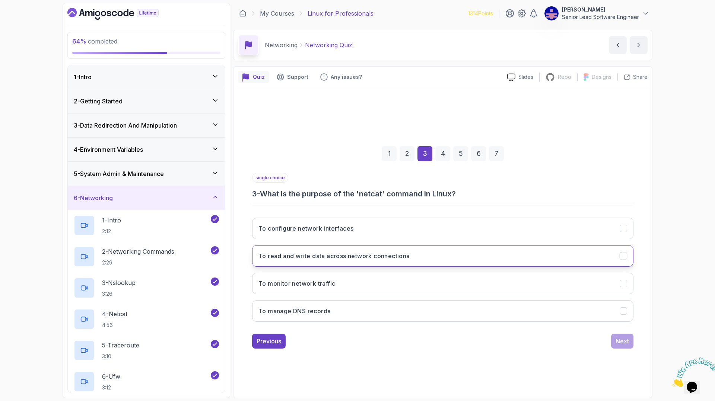
click at [397, 252] on h3 "To read and write data across network connections" at bounding box center [333, 256] width 151 height 9
click at [616, 337] on div "Next" at bounding box center [622, 341] width 13 height 9
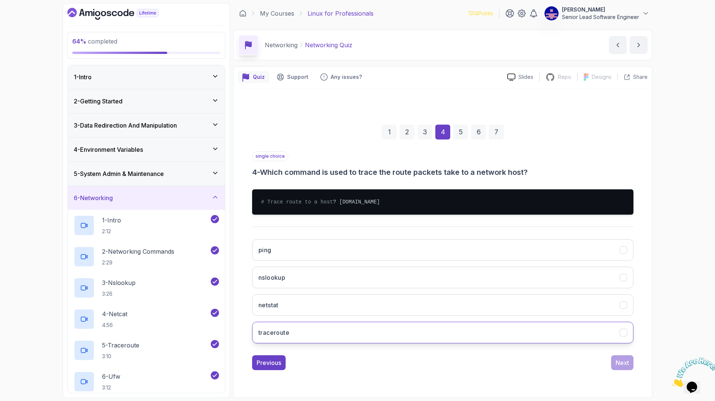
click at [497, 322] on button "traceroute" at bounding box center [442, 333] width 381 height 22
click at [616, 359] on div "Next" at bounding box center [622, 363] width 13 height 9
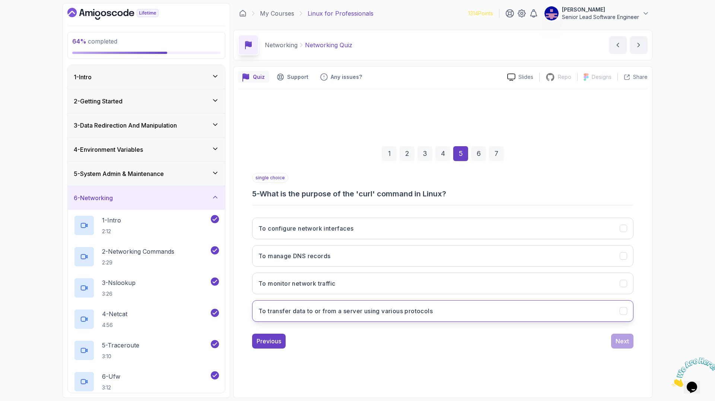
drag, startPoint x: 388, startPoint y: 285, endPoint x: 394, endPoint y: 284, distance: 5.6
click at [390, 307] on h3 "To transfer data to or from a server using various protocols" at bounding box center [345, 311] width 174 height 9
click at [616, 337] on div "Next" at bounding box center [622, 341] width 13 height 9
click at [349, 307] on h3 "curl -O http://amigoscode.com/file.txt" at bounding box center [303, 311] width 90 height 9
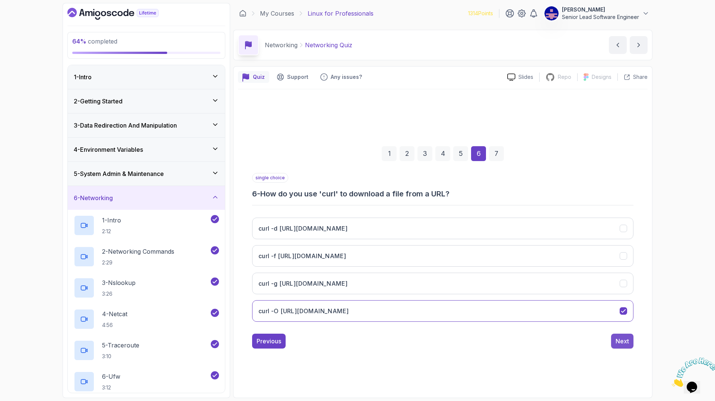
click at [616, 337] on div "Next" at bounding box center [622, 341] width 13 height 9
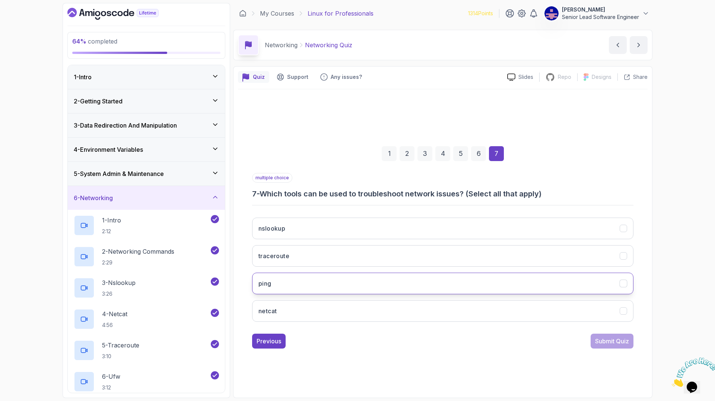
click at [428, 273] on button "ping" at bounding box center [442, 284] width 381 height 22
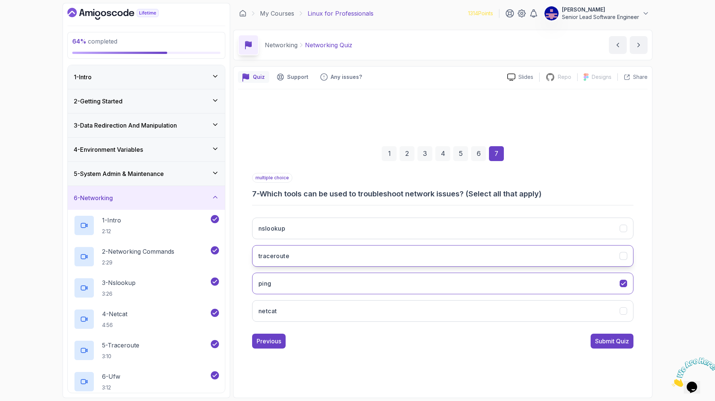
click at [416, 245] on button "traceroute" at bounding box center [442, 256] width 381 height 22
click at [411, 218] on button "nslookup" at bounding box center [442, 229] width 381 height 22
click at [436, 301] on button "netcat" at bounding box center [442, 312] width 381 height 22
click at [595, 337] on div "Submit Quiz" at bounding box center [612, 341] width 34 height 9
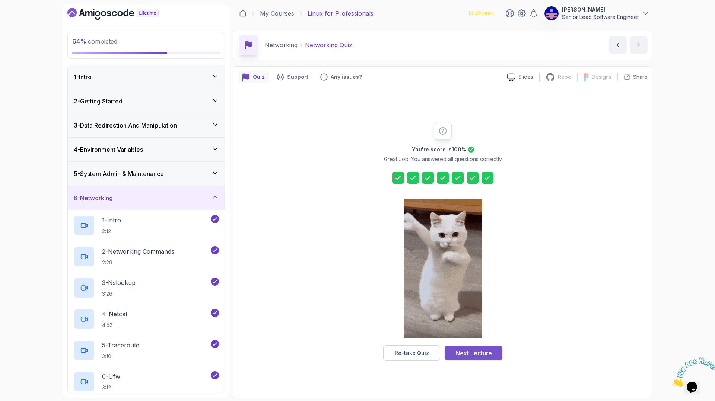
click at [458, 349] on div "Next Lecture" at bounding box center [473, 353] width 36 height 9
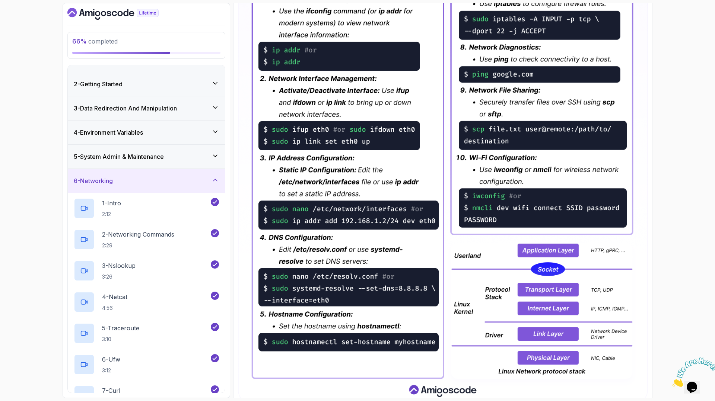
scroll to position [39, 0]
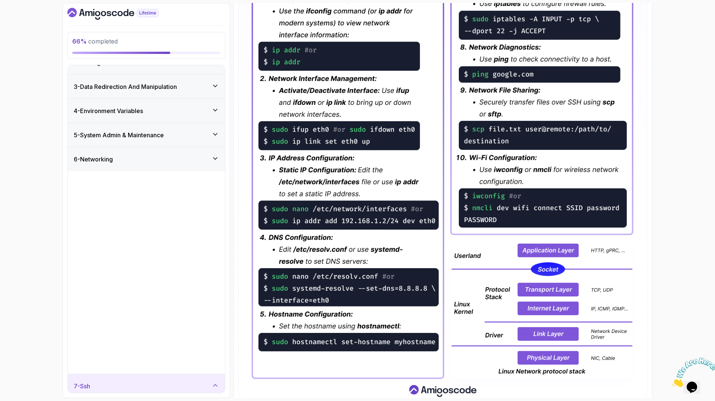
scroll to position [0, 0]
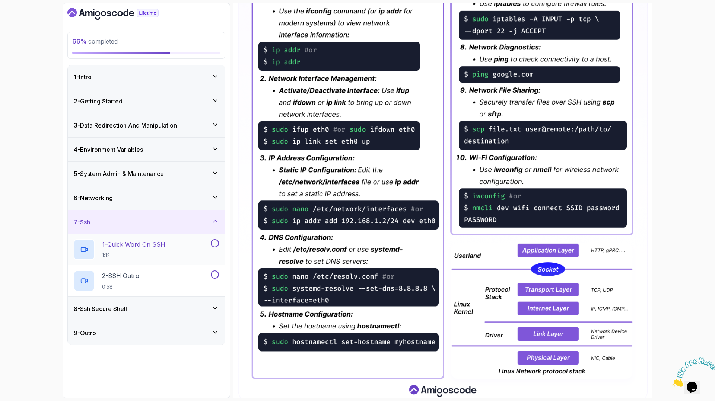
click at [128, 240] on p "1 - Quick Word On SSH" at bounding box center [133, 244] width 63 height 9
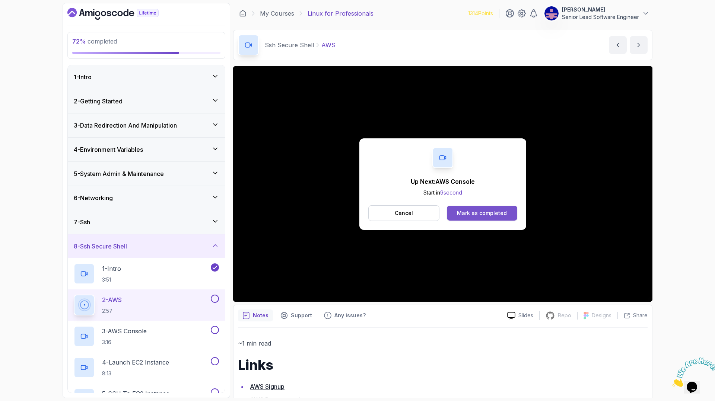
click at [464, 210] on div "Mark as completed" at bounding box center [482, 213] width 50 height 7
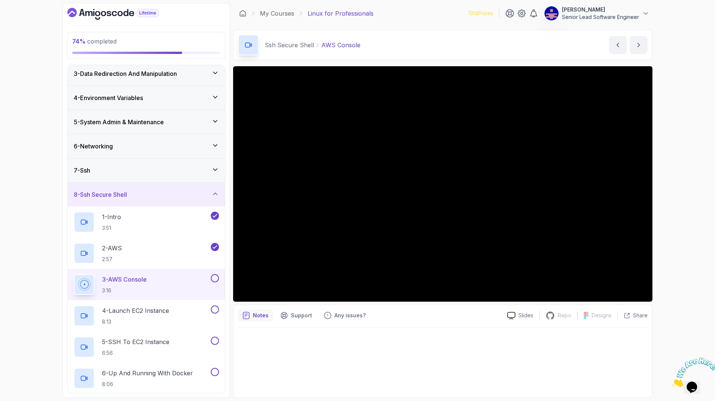
scroll to position [62, 0]
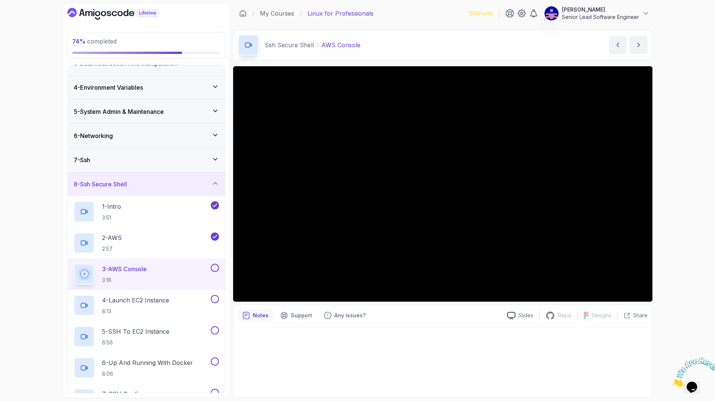
click at [494, 328] on div at bounding box center [443, 361] width 410 height 66
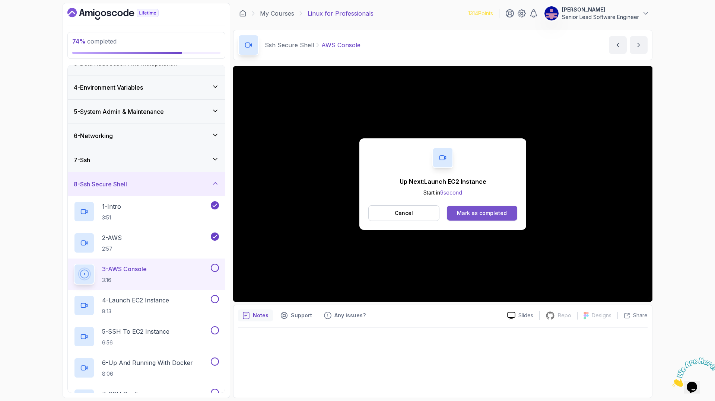
click at [469, 210] on div "Mark as completed" at bounding box center [482, 213] width 50 height 7
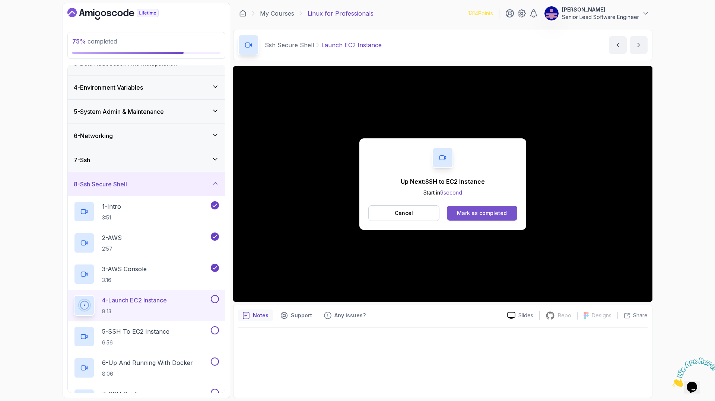
click at [458, 210] on div "Mark as completed" at bounding box center [482, 213] width 50 height 7
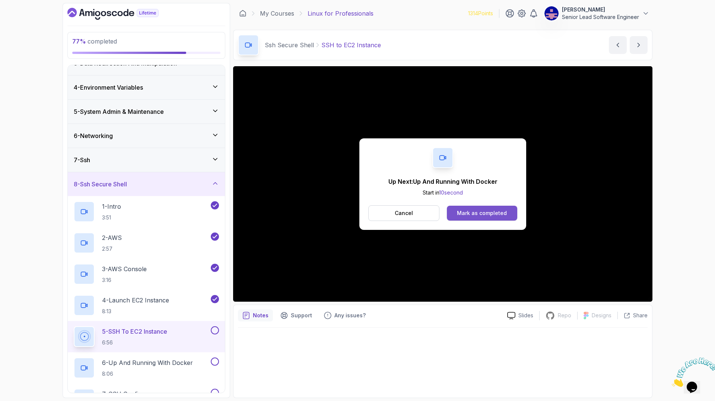
click at [459, 210] on div "Mark as completed" at bounding box center [482, 213] width 50 height 7
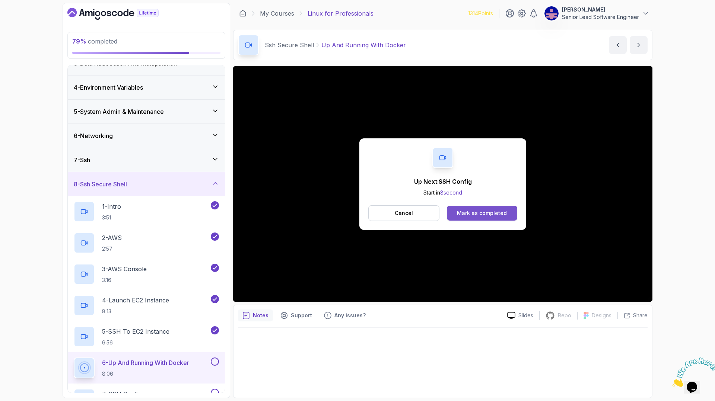
click at [489, 210] on div "Mark as completed" at bounding box center [482, 213] width 50 height 7
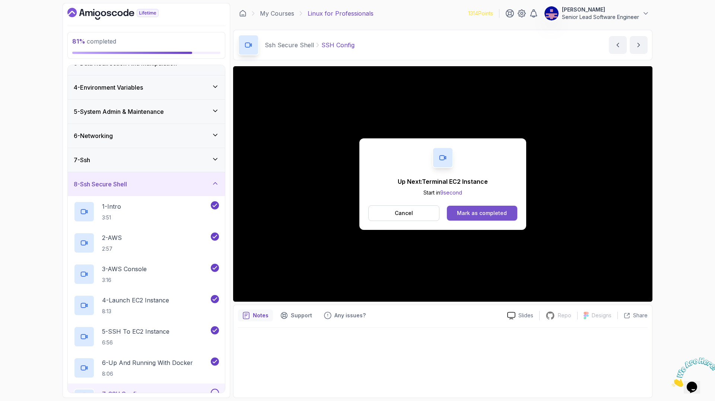
click at [474, 206] on button "Mark as completed" at bounding box center [482, 213] width 70 height 15
click at [476, 210] on div "Mark as completed" at bounding box center [482, 213] width 50 height 7
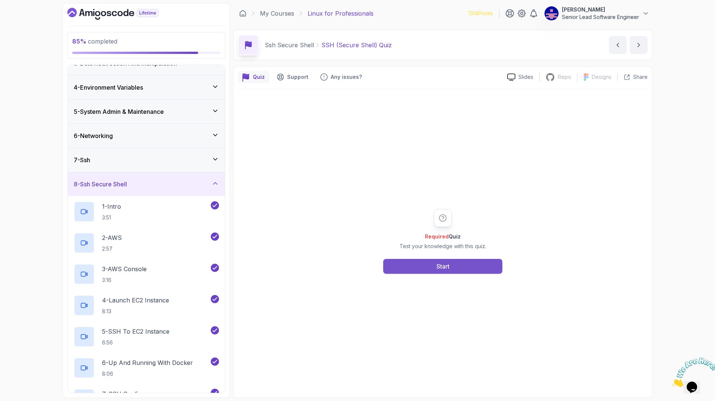
click at [445, 262] on div "Start" at bounding box center [442, 266] width 13 height 9
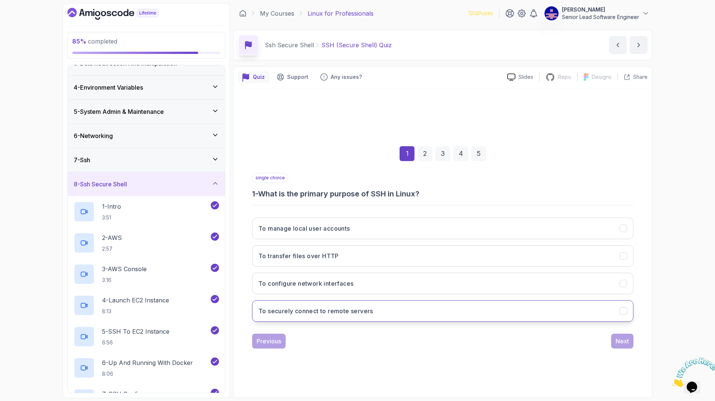
click at [425, 301] on button "To securely connect to remote servers" at bounding box center [442, 312] width 381 height 22
click at [616, 337] on div "Next" at bounding box center [622, 341] width 13 height 9
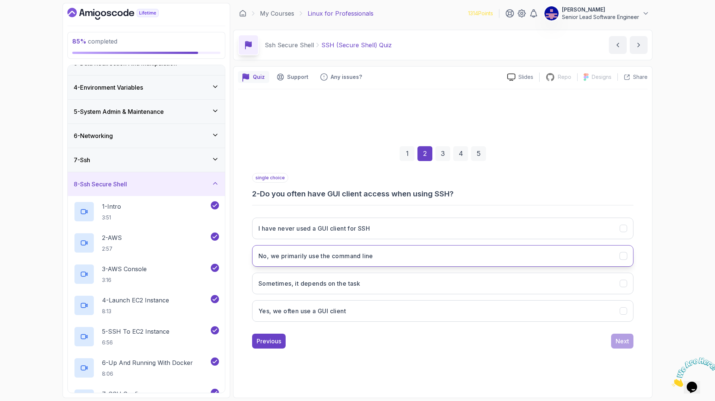
click at [414, 245] on button "No, we primarily use the command line" at bounding box center [442, 256] width 381 height 22
click at [611, 334] on button "Next" at bounding box center [622, 341] width 22 height 15
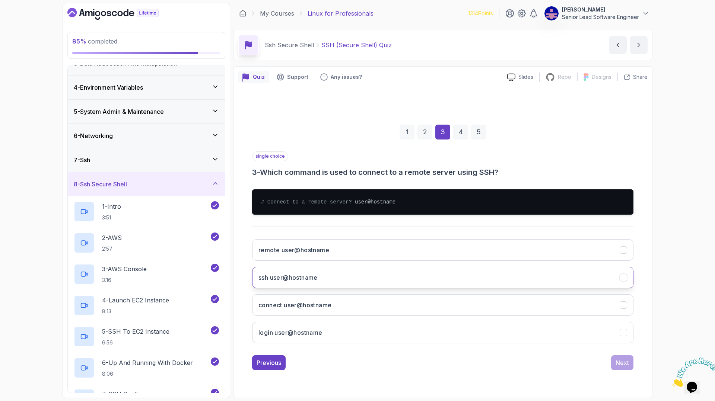
click at [318, 273] on h3 "ssh user@hostname" at bounding box center [287, 277] width 59 height 9
click at [616, 359] on div "Next" at bounding box center [622, 363] width 13 height 9
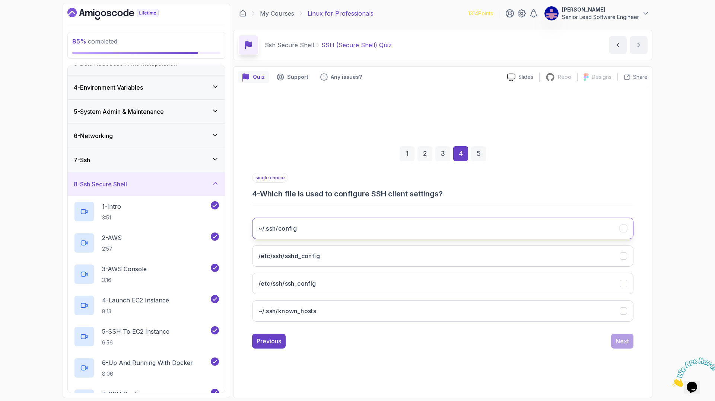
click at [386, 222] on button "~/.ssh/config" at bounding box center [442, 229] width 381 height 22
click at [616, 337] on div "Next" at bounding box center [622, 341] width 13 height 9
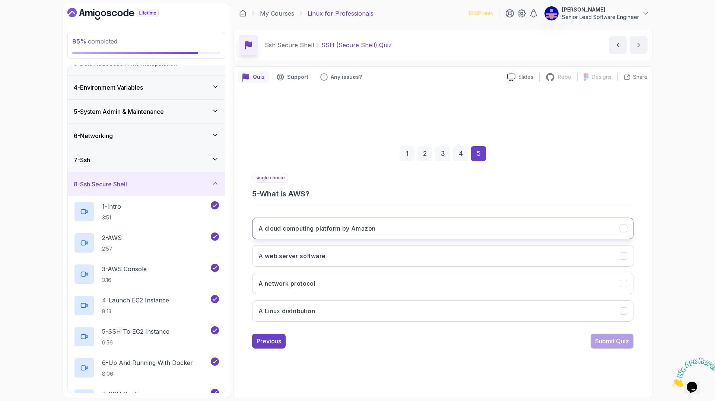
click at [400, 222] on button "A cloud computing platform by Amazon" at bounding box center [442, 229] width 381 height 22
click at [595, 337] on div "Submit Quiz" at bounding box center [612, 341] width 34 height 9
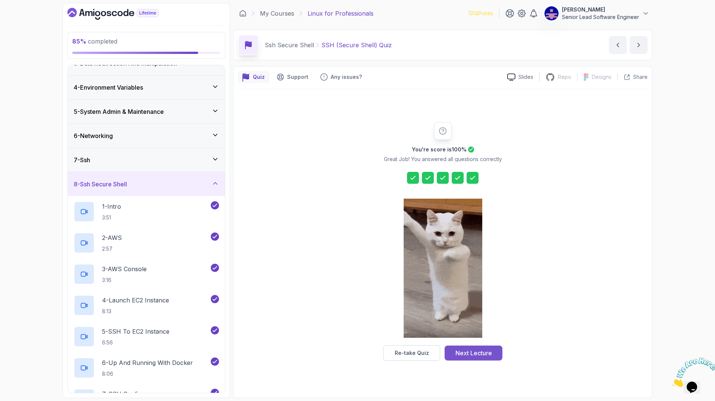
click at [472, 349] on div "Next Lecture" at bounding box center [473, 353] width 36 height 9
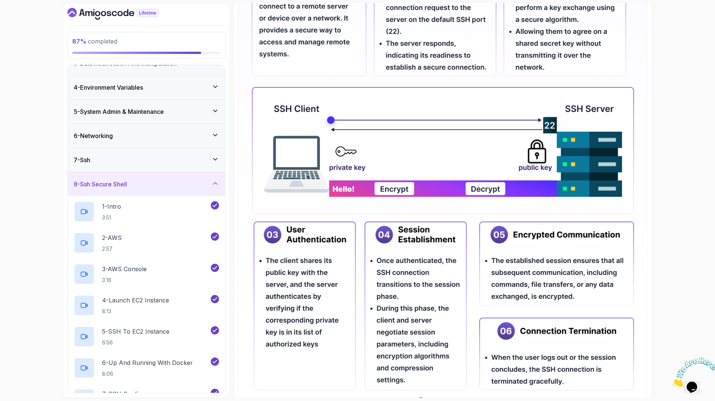
scroll to position [227, 0]
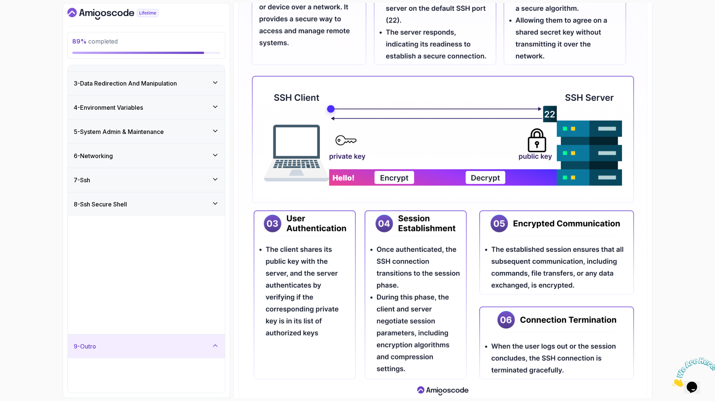
scroll to position [0, 0]
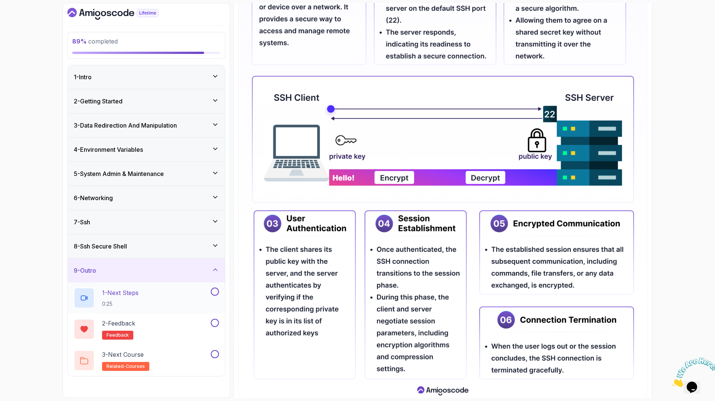
click at [111, 289] on p "1 - Next Steps" at bounding box center [120, 293] width 36 height 9
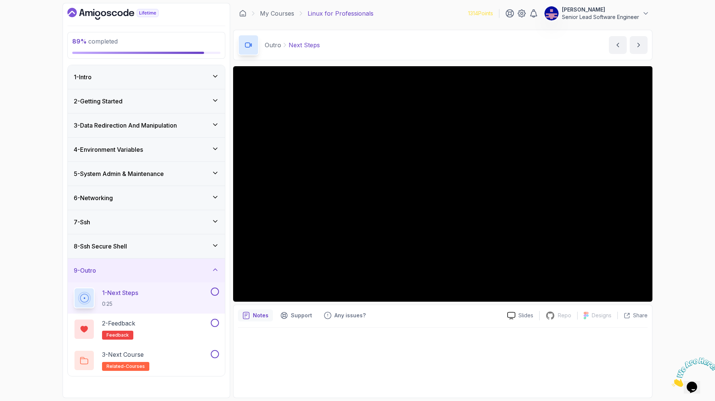
click at [217, 218] on icon at bounding box center [215, 221] width 7 height 7
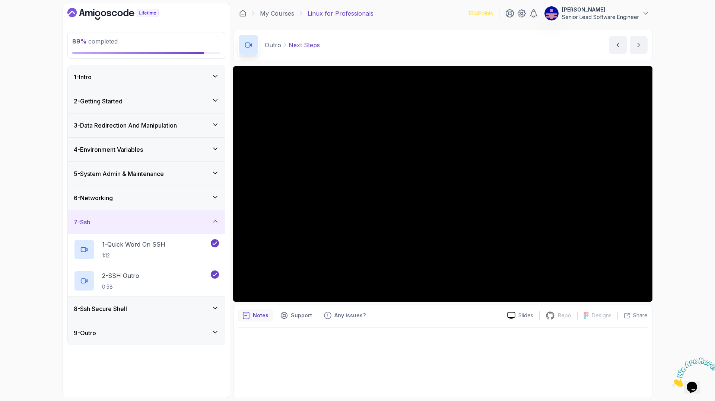
click at [216, 297] on div "8 - Ssh Secure Shell" at bounding box center [146, 309] width 157 height 24
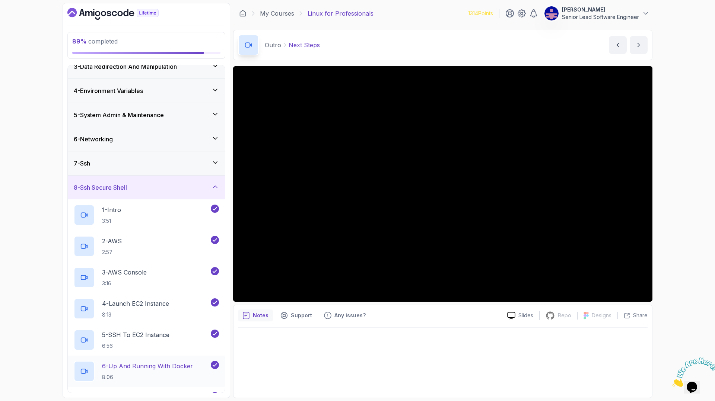
scroll to position [62, 0]
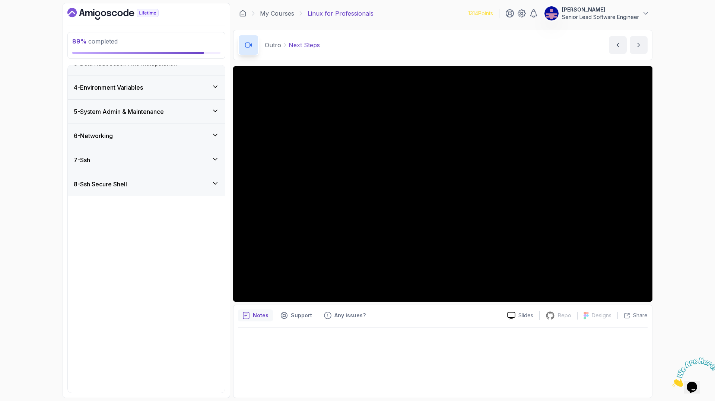
scroll to position [0, 0]
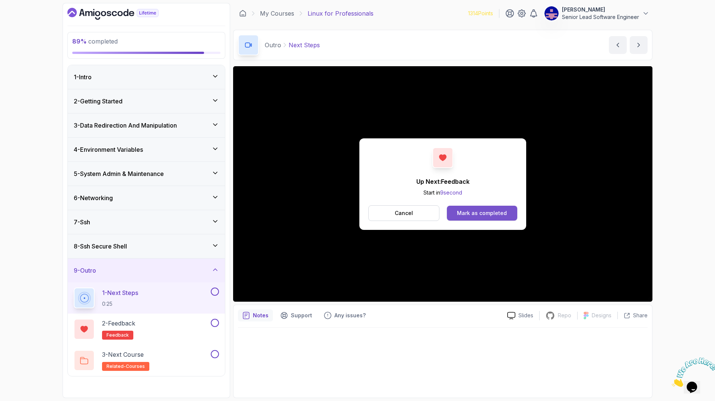
click at [462, 210] on div "Mark as completed" at bounding box center [482, 213] width 50 height 7
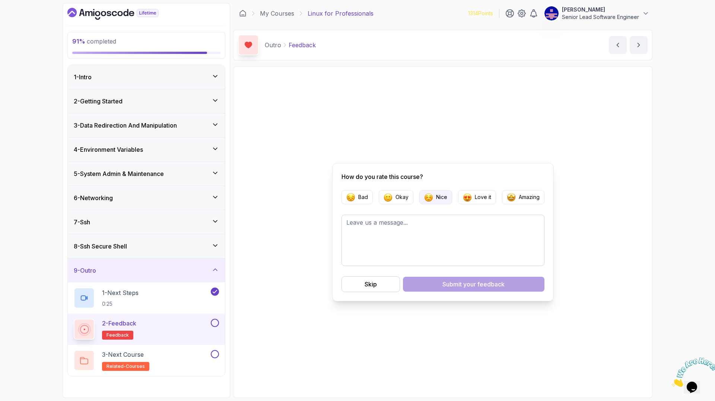
click at [443, 197] on p "Nice" at bounding box center [441, 197] width 11 height 7
click at [441, 277] on button "Submit your feedback" at bounding box center [474, 284] width 142 height 15
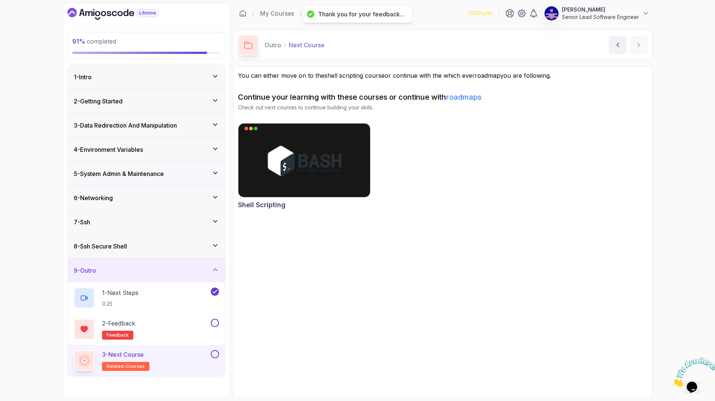
click at [122, 350] on p "3 - Next Course" at bounding box center [123, 354] width 42 height 9
click at [217, 319] on button at bounding box center [215, 323] width 8 height 8
click at [119, 350] on p "3 - Next Course" at bounding box center [123, 354] width 42 height 9
click at [217, 350] on button at bounding box center [215, 354] width 8 height 8
click at [216, 73] on icon at bounding box center [215, 76] width 7 height 7
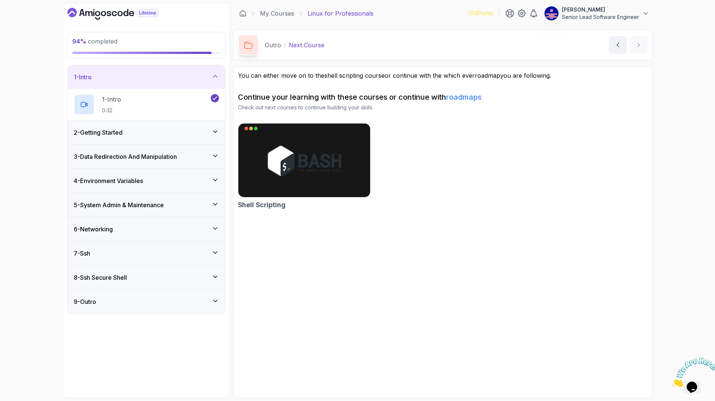
click at [216, 128] on icon at bounding box center [215, 131] width 7 height 7
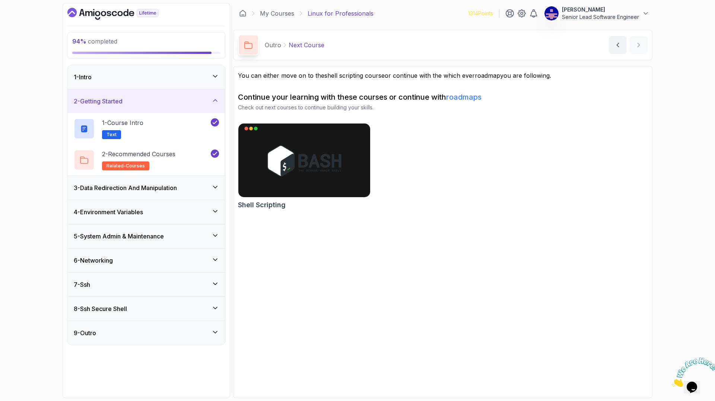
click at [217, 184] on icon at bounding box center [215, 187] width 7 height 7
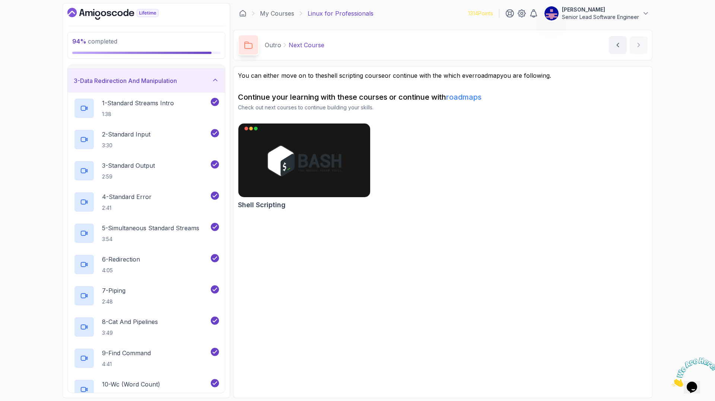
scroll to position [109, 0]
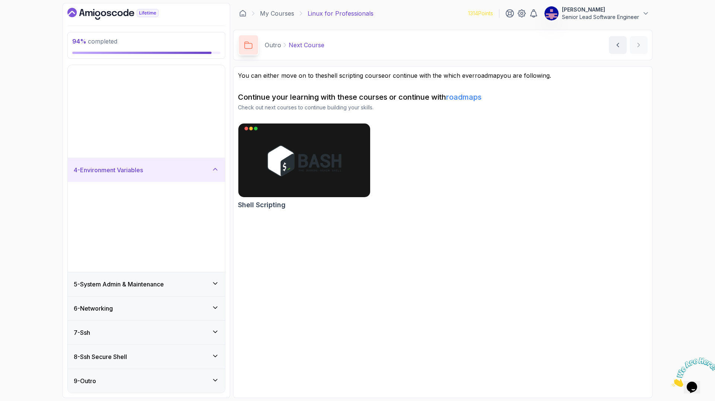
scroll to position [0, 0]
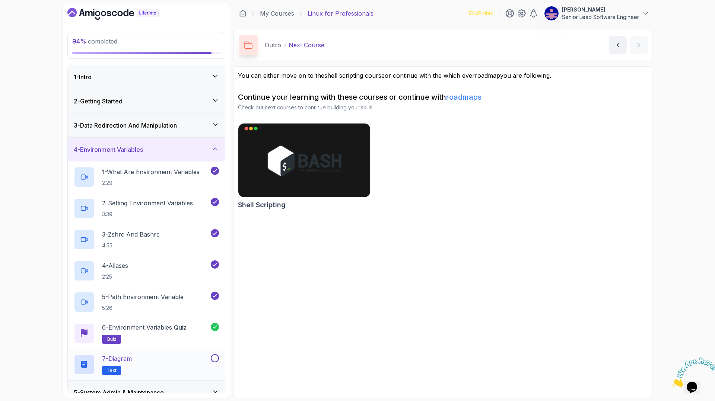
click at [218, 355] on button at bounding box center [215, 359] width 8 height 8
click at [216, 388] on icon at bounding box center [215, 391] width 7 height 7
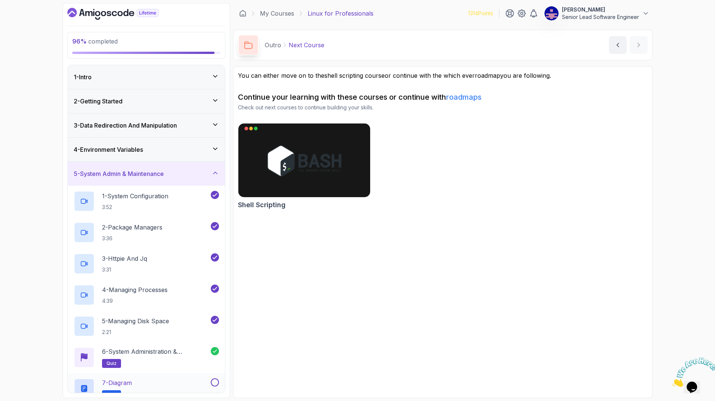
click at [214, 379] on button at bounding box center [215, 383] width 8 height 8
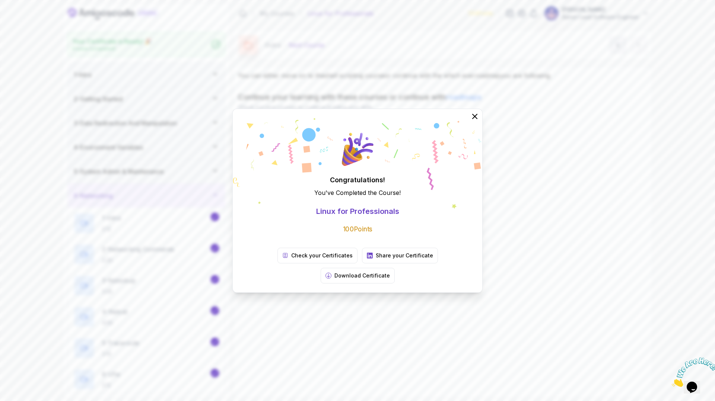
click at [563, 211] on div "Congratulations! You've Completed the Course ! Linux for Professionals 100 Poin…" at bounding box center [357, 200] width 715 height 401
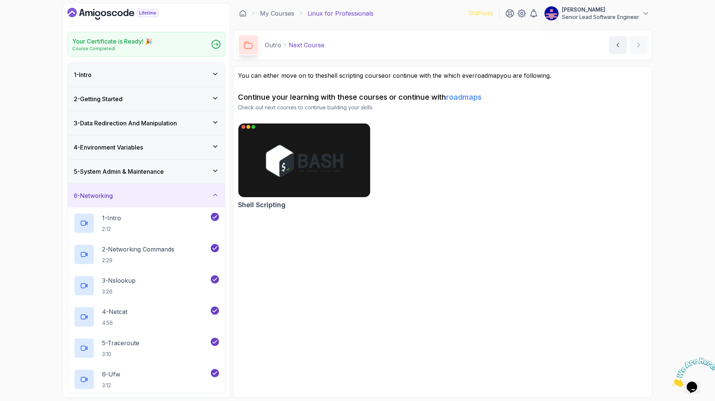
click at [279, 200] on h2 "Shell Scripting" at bounding box center [262, 205] width 48 height 10
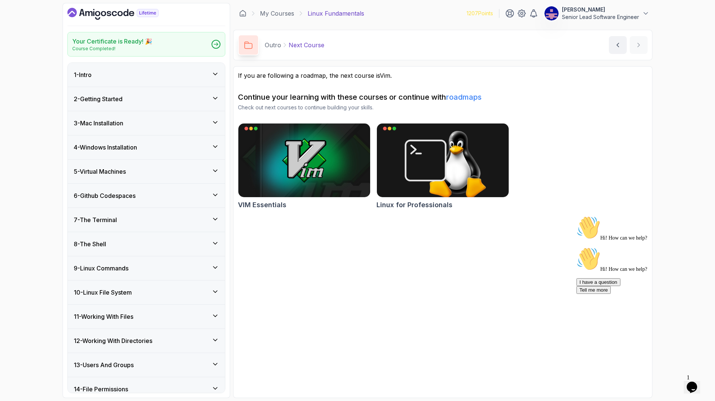
scroll to position [57, 0]
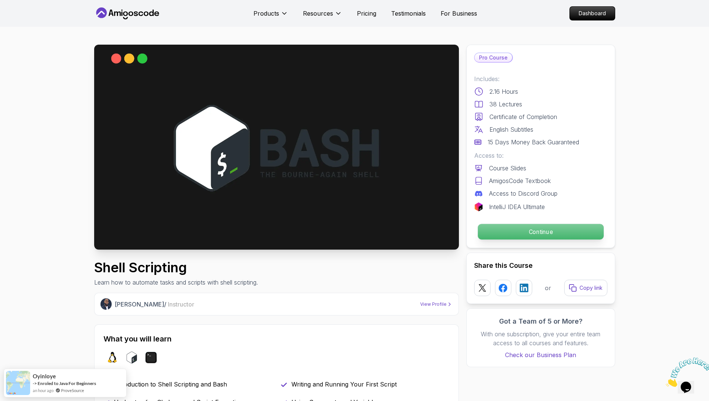
click at [524, 224] on p "Continue" at bounding box center [541, 232] width 126 height 16
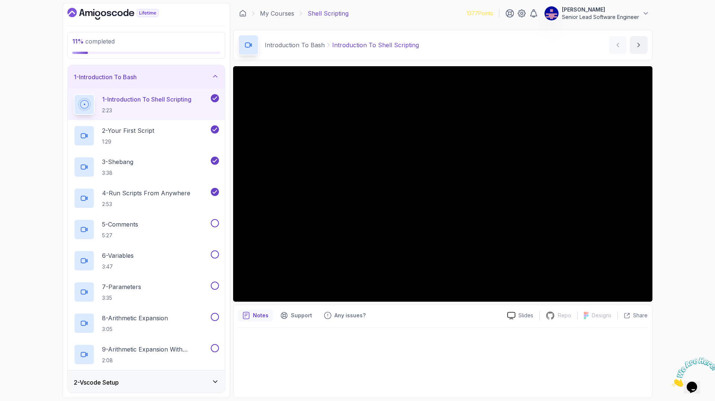
click at [511, 328] on div at bounding box center [443, 361] width 410 height 66
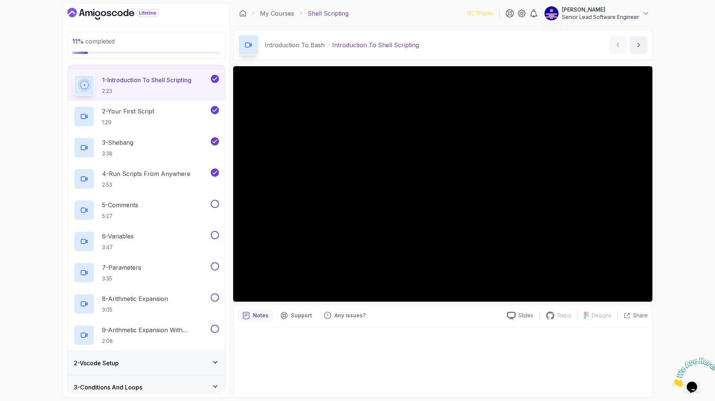
scroll to position [20, 0]
click at [215, 359] on icon at bounding box center [215, 362] width 7 height 7
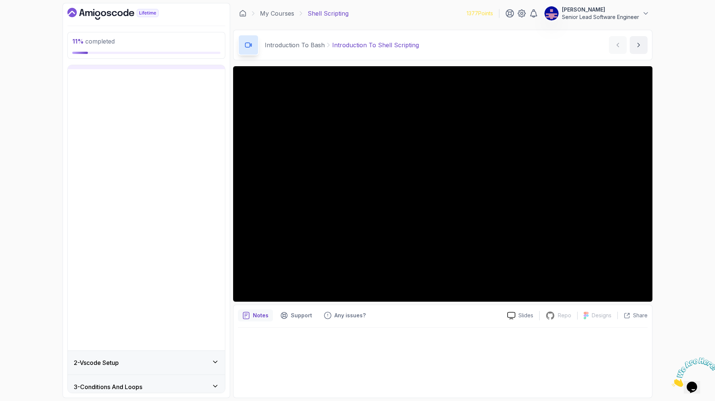
scroll to position [0, 0]
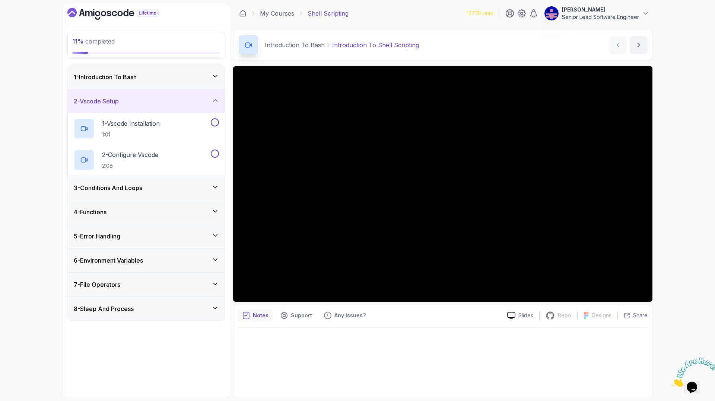
click at [218, 184] on icon at bounding box center [215, 187] width 7 height 7
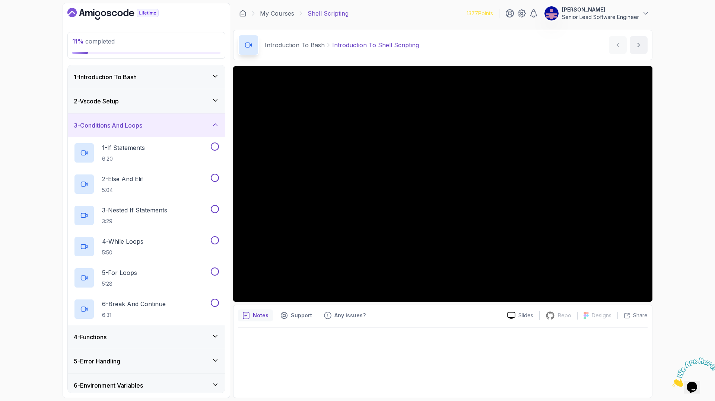
click at [213, 333] on icon at bounding box center [215, 336] width 7 height 7
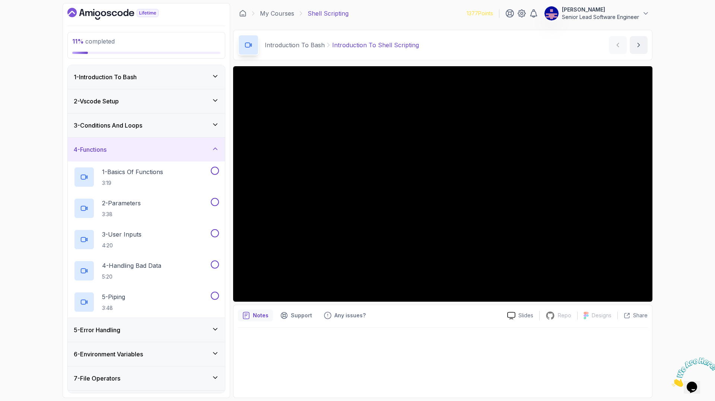
click at [216, 328] on icon at bounding box center [215, 329] width 4 height 2
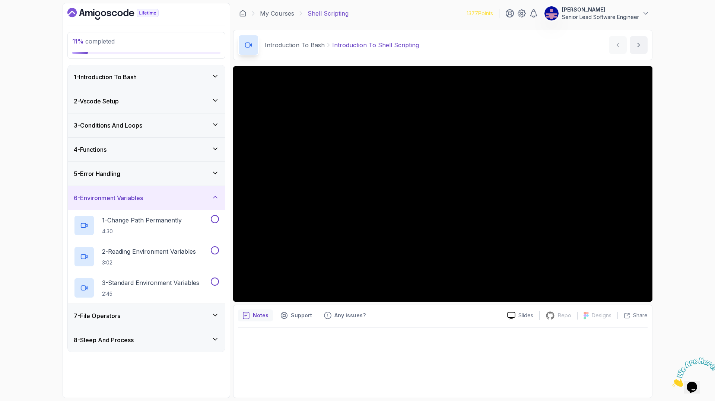
click at [214, 336] on icon at bounding box center [215, 339] width 7 height 7
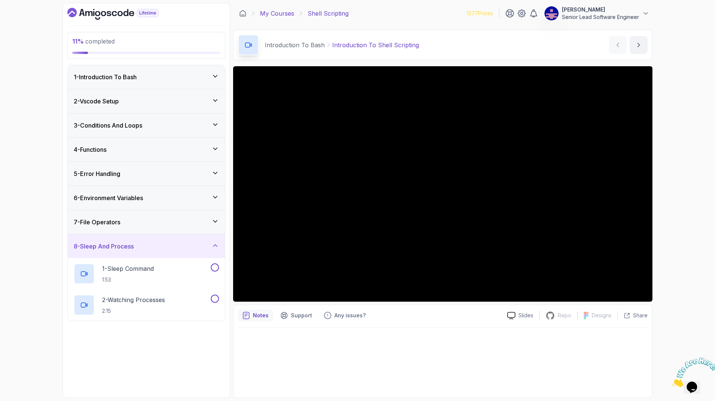
click at [268, 11] on link "My Courses" at bounding box center [277, 13] width 34 height 9
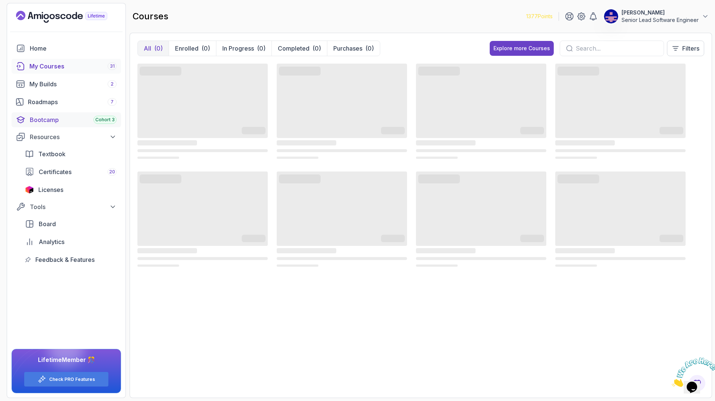
click at [31, 115] on div "Bootcamp Cohort 3" at bounding box center [73, 119] width 87 height 9
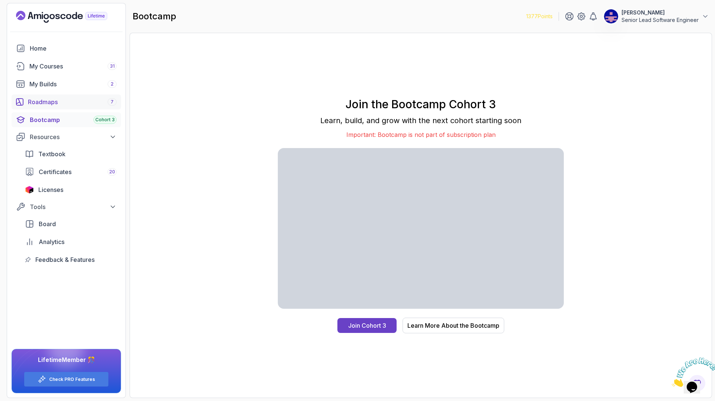
click at [43, 98] on div "Roadmaps 7" at bounding box center [72, 102] width 89 height 9
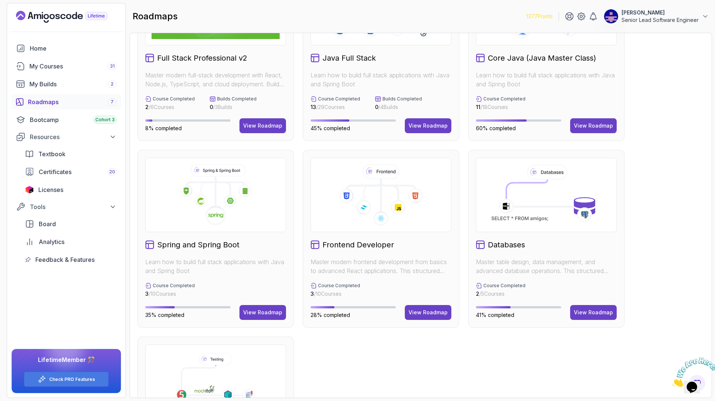
scroll to position [108, 0]
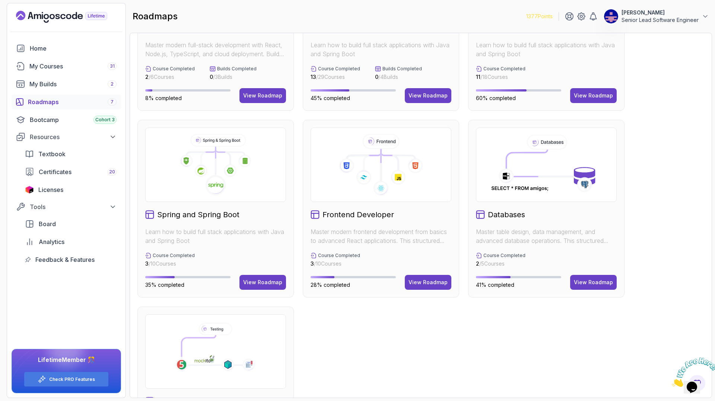
click at [230, 321] on icon at bounding box center [214, 349] width 93 height 56
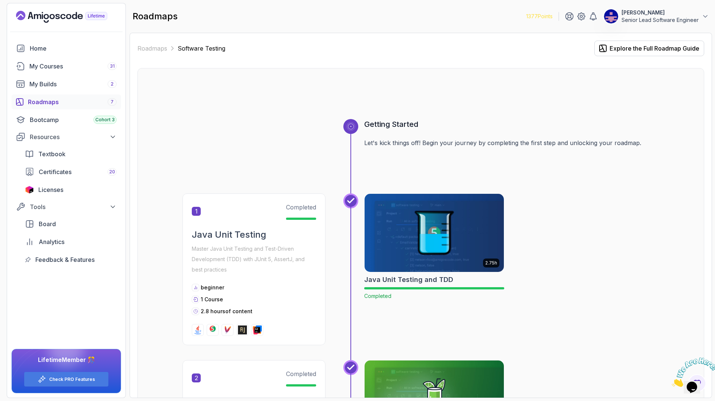
click at [44, 98] on div "Roadmaps 7" at bounding box center [72, 102] width 89 height 9
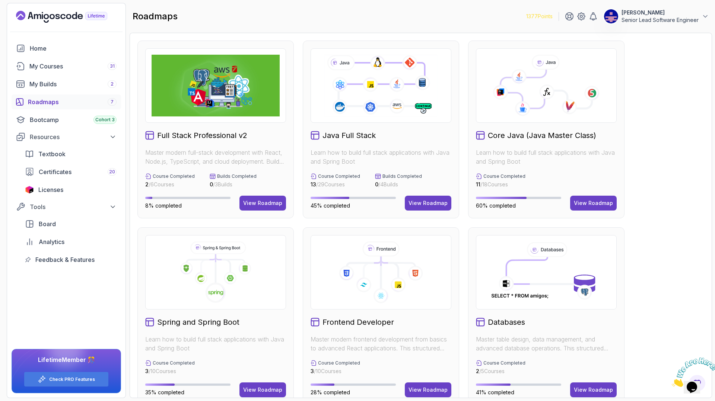
click at [222, 71] on img at bounding box center [216, 86] width 128 height 62
click at [276, 200] on div "View Roadmap" at bounding box center [262, 203] width 39 height 7
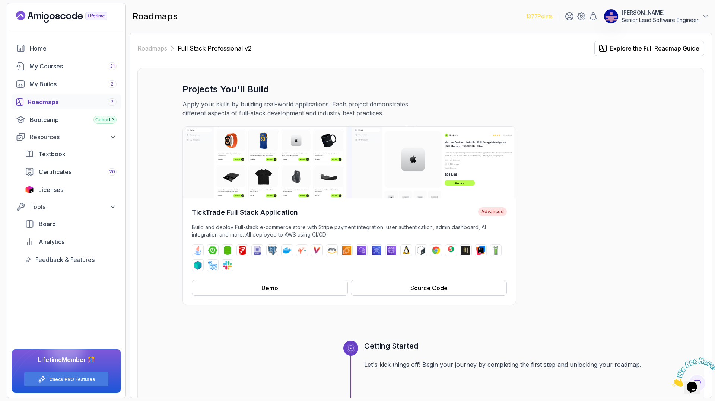
click at [33, 98] on div "Roadmaps 7" at bounding box center [72, 102] width 89 height 9
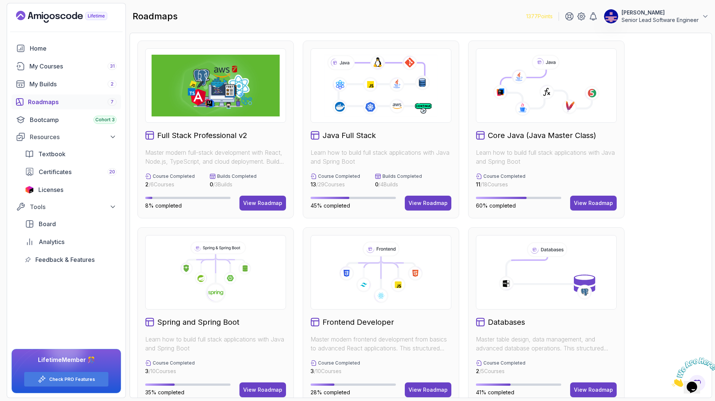
click at [512, 84] on icon at bounding box center [546, 89] width 91 height 39
click at [587, 200] on div "View Roadmap" at bounding box center [593, 203] width 39 height 7
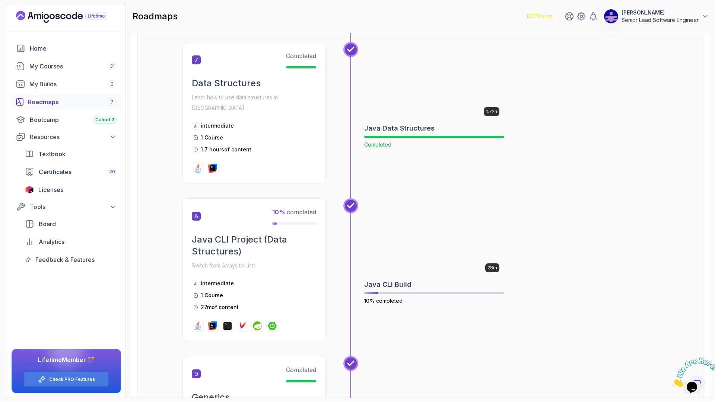
scroll to position [1187, 0]
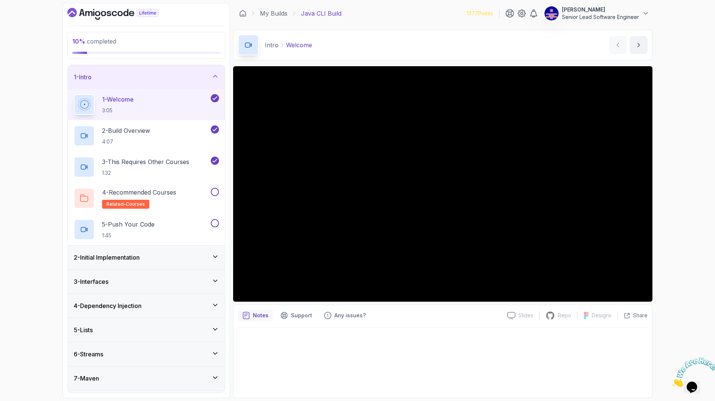
click at [216, 256] on icon at bounding box center [215, 257] width 4 height 2
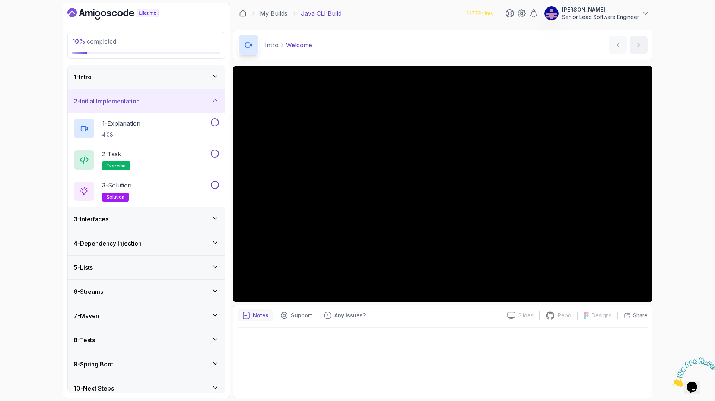
click at [216, 215] on icon at bounding box center [215, 218] width 7 height 7
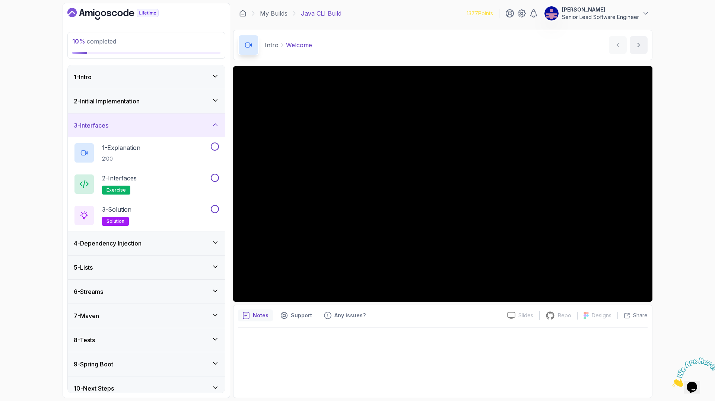
click at [218, 239] on icon at bounding box center [215, 242] width 7 height 7
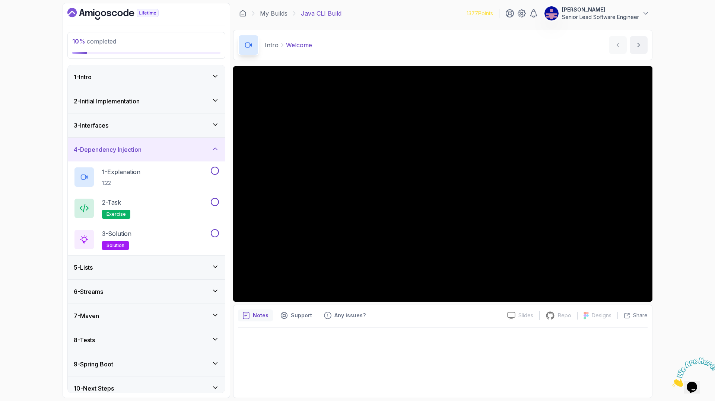
click at [217, 97] on icon at bounding box center [215, 100] width 7 height 7
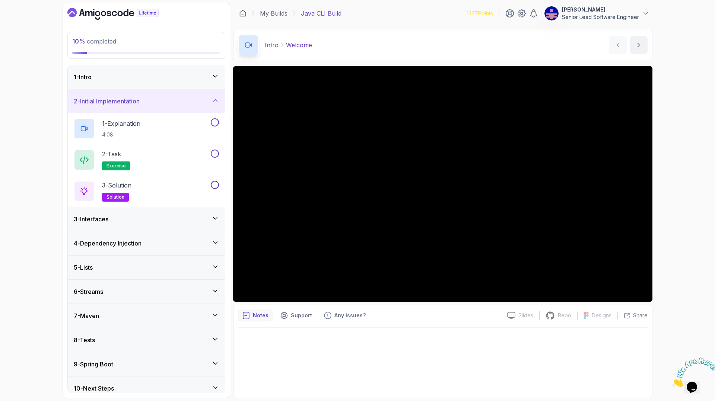
click at [213, 73] on icon at bounding box center [215, 76] width 7 height 7
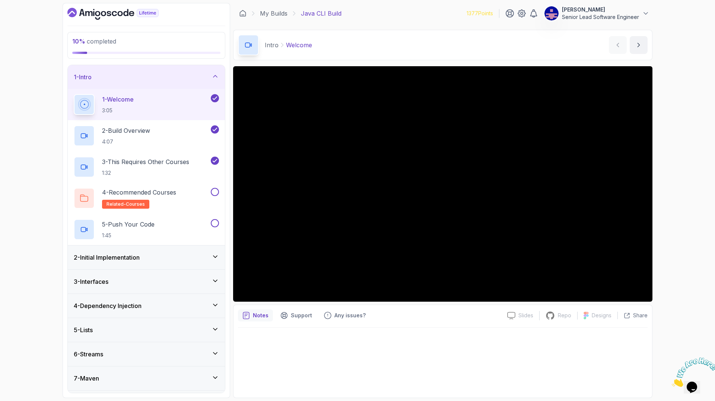
click at [214, 374] on icon at bounding box center [215, 377] width 7 height 7
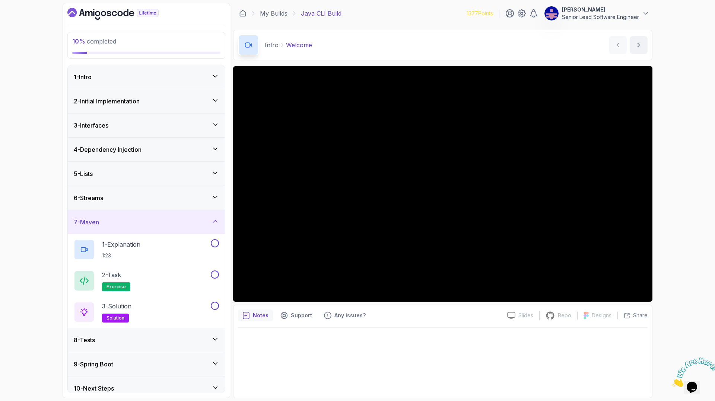
click at [217, 218] on icon at bounding box center [215, 221] width 7 height 7
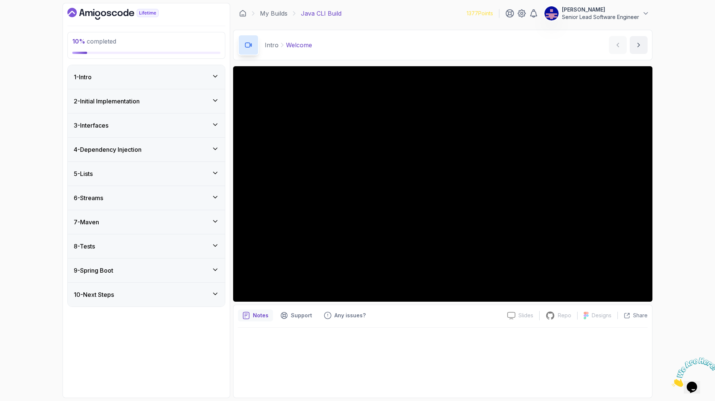
click at [219, 266] on icon at bounding box center [215, 269] width 7 height 7
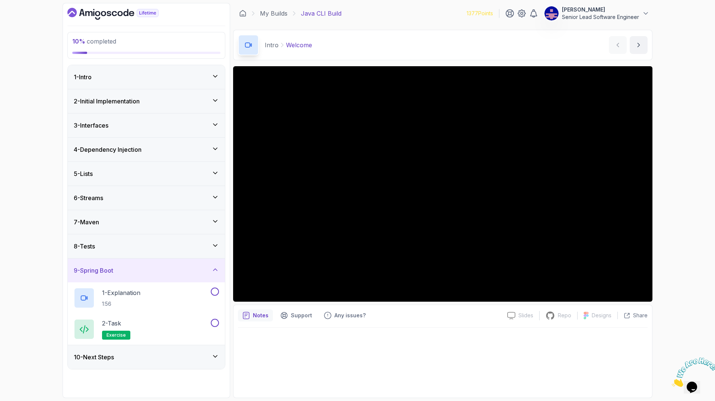
click at [214, 353] on icon at bounding box center [215, 356] width 7 height 7
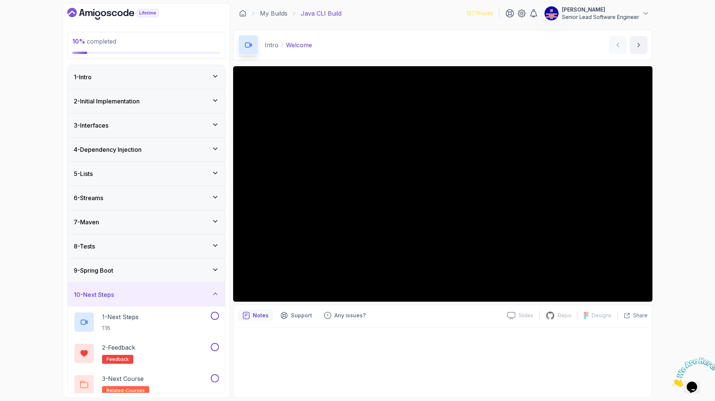
click at [216, 97] on icon at bounding box center [215, 100] width 7 height 7
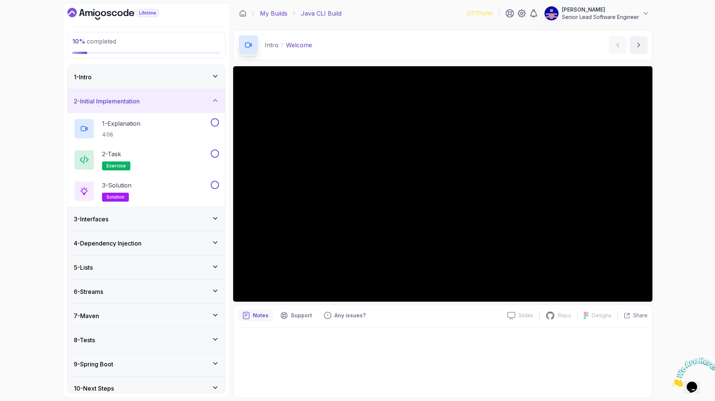
click at [260, 9] on link "My Builds" at bounding box center [274, 13] width 28 height 9
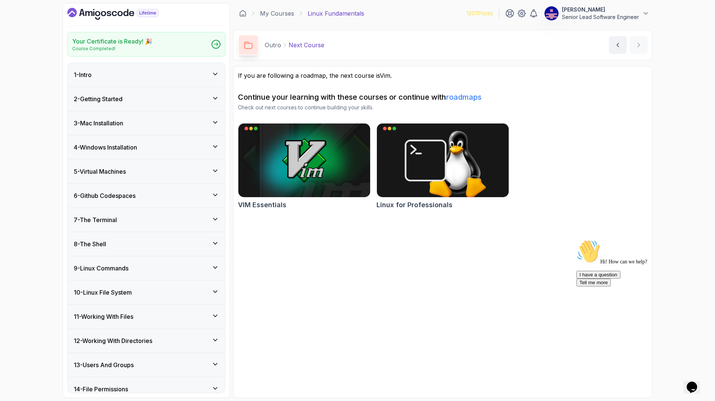
scroll to position [57, 0]
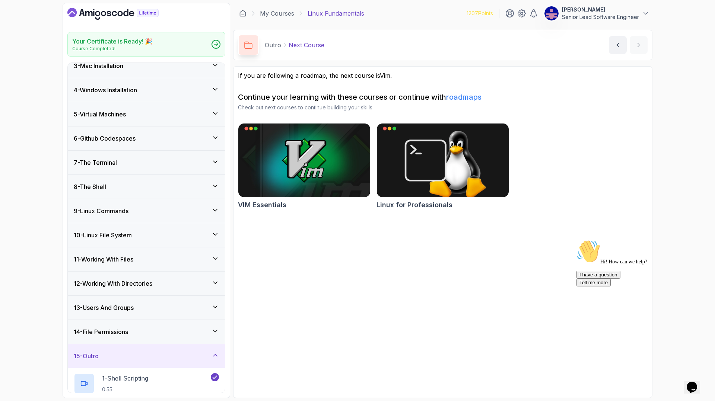
click at [101, 12] on icon "Dashboard" at bounding box center [112, 14] width 91 height 12
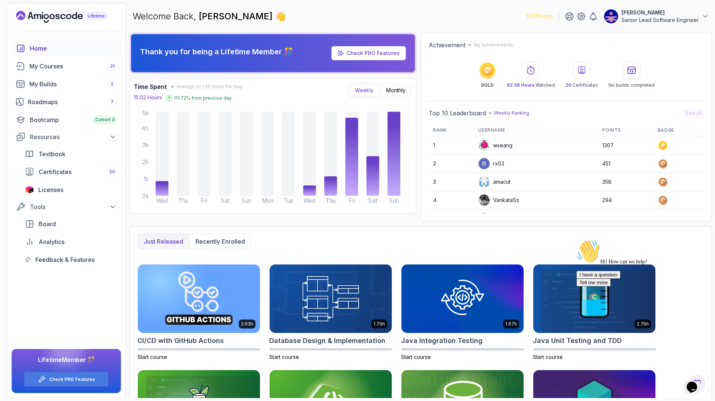
click at [493, 64] on circle at bounding box center [487, 70] width 12 height 12
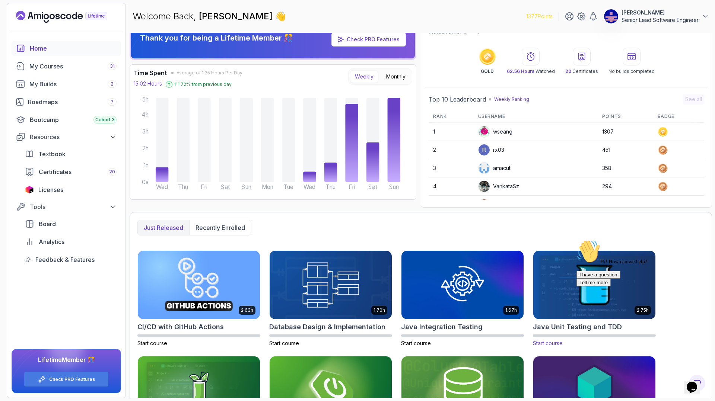
click at [557, 257] on img at bounding box center [594, 285] width 128 height 72
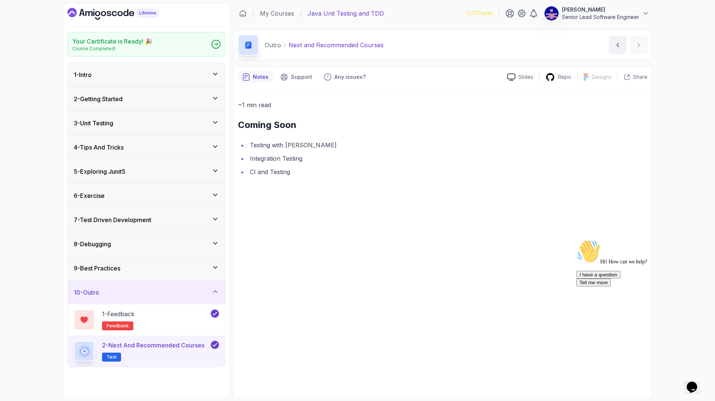
click at [107, 95] on h3 "2 - Getting Started" at bounding box center [98, 99] width 49 height 9
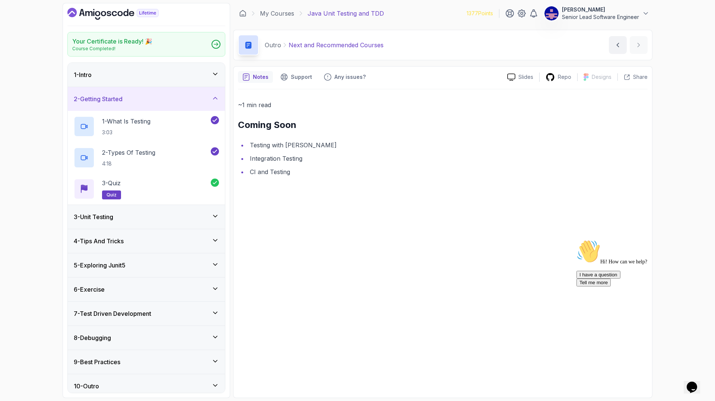
click at [108, 358] on h3 "9 - Best Practices" at bounding box center [97, 362] width 47 height 9
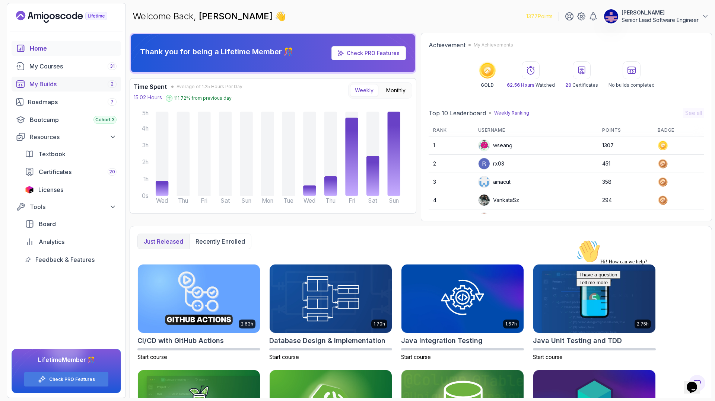
click at [49, 80] on div "My Builds 2" at bounding box center [72, 84] width 87 height 9
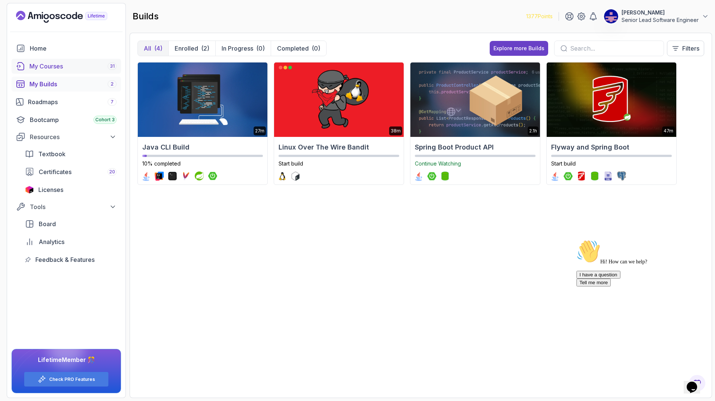
click at [39, 62] on div "My Courses 31" at bounding box center [72, 66] width 87 height 9
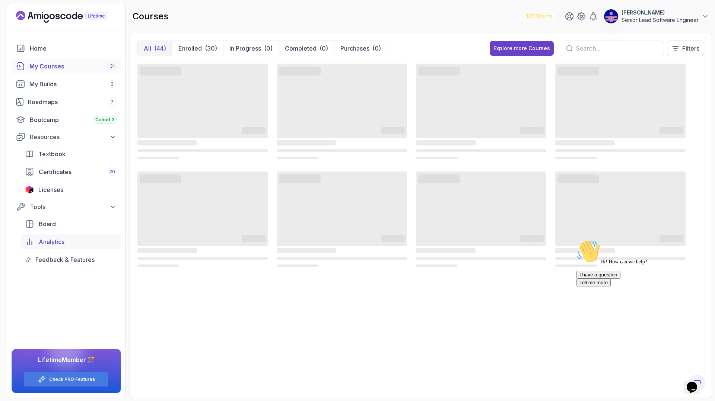
click at [41, 238] on span "Analytics" at bounding box center [52, 242] width 26 height 9
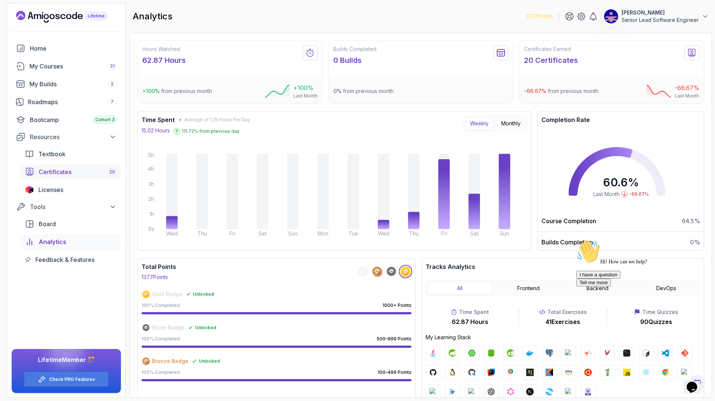
click at [43, 168] on span "Certificates" at bounding box center [55, 172] width 33 height 9
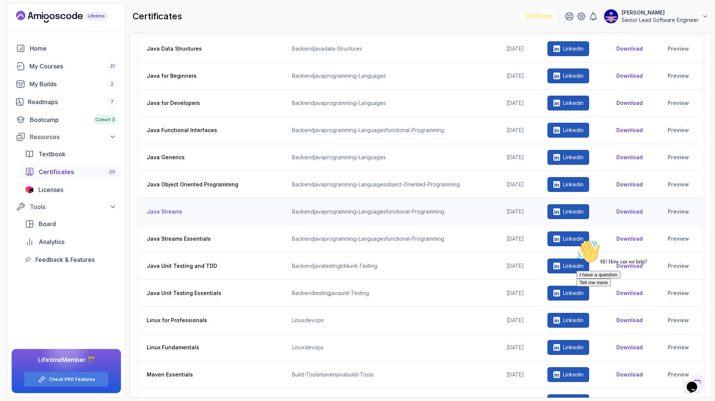
scroll to position [76, 0]
click at [42, 115] on div "Bootcamp Cohort 3" at bounding box center [73, 119] width 87 height 9
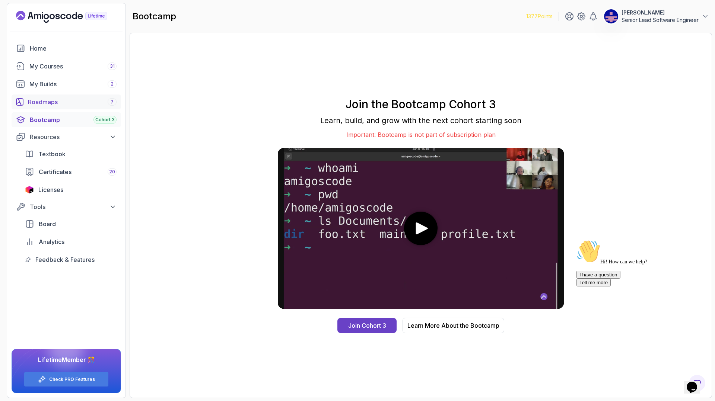
click at [38, 95] on link "Roadmaps 7" at bounding box center [66, 102] width 109 height 15
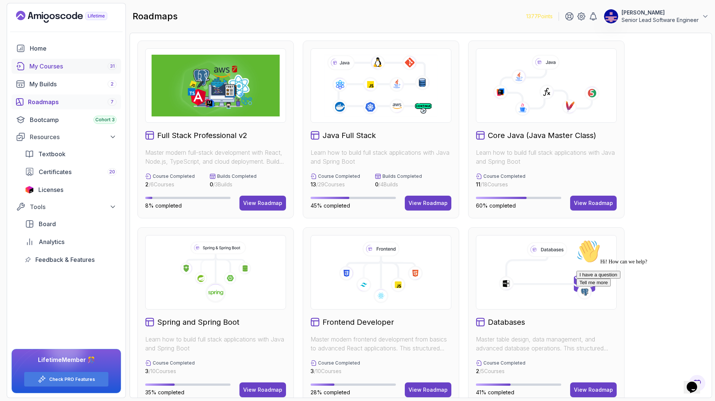
click at [35, 62] on div "My Courses 31" at bounding box center [72, 66] width 87 height 9
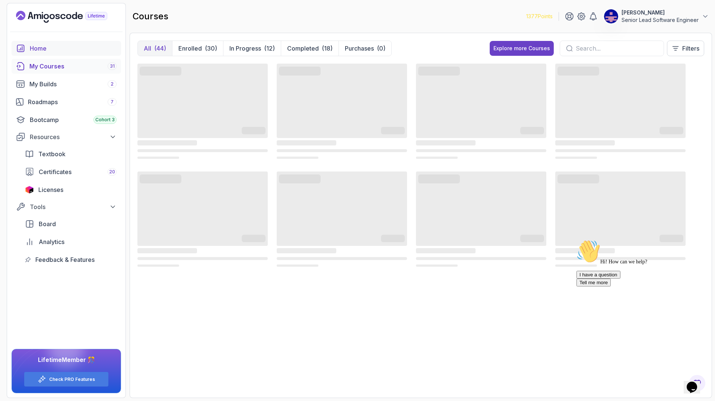
click at [30, 44] on div "Home" at bounding box center [73, 48] width 87 height 9
